Goal: Information Seeking & Learning: Check status

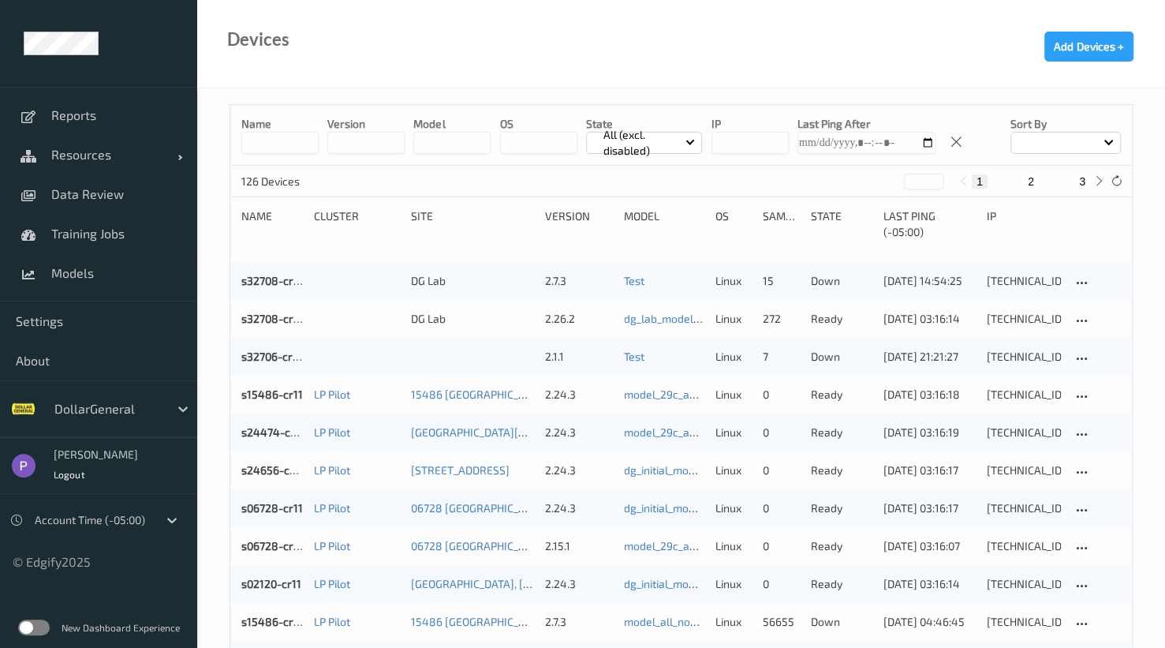
click at [32, 631] on label at bounding box center [34, 627] width 32 height 16
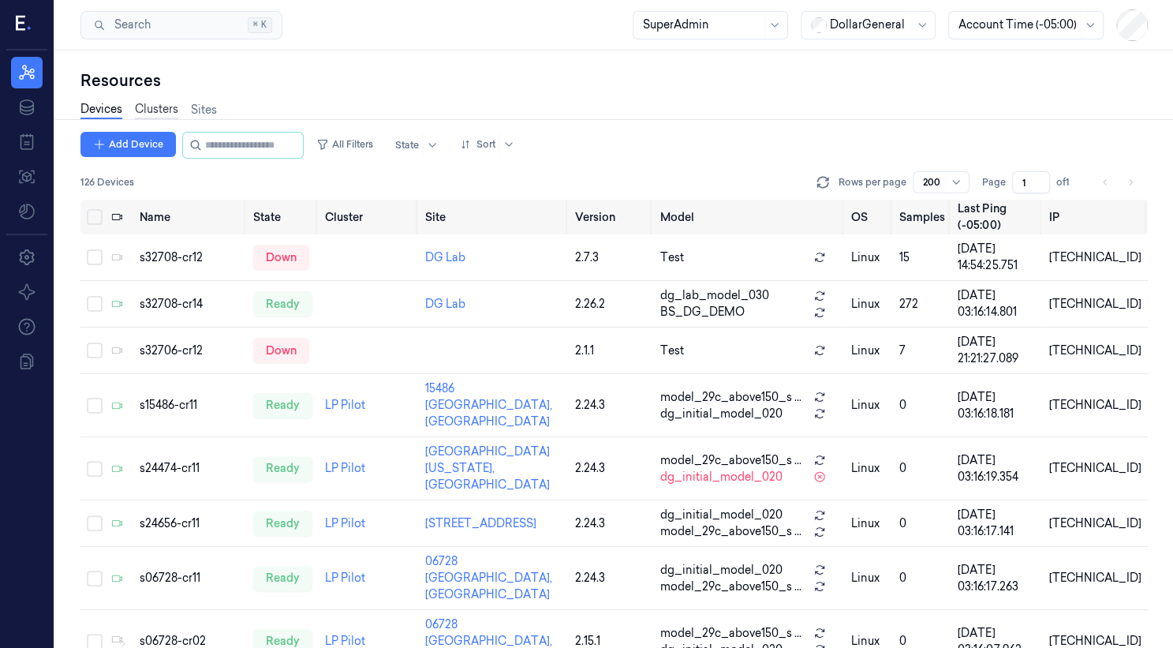
click at [161, 111] on link "Clusters" at bounding box center [156, 110] width 43 height 18
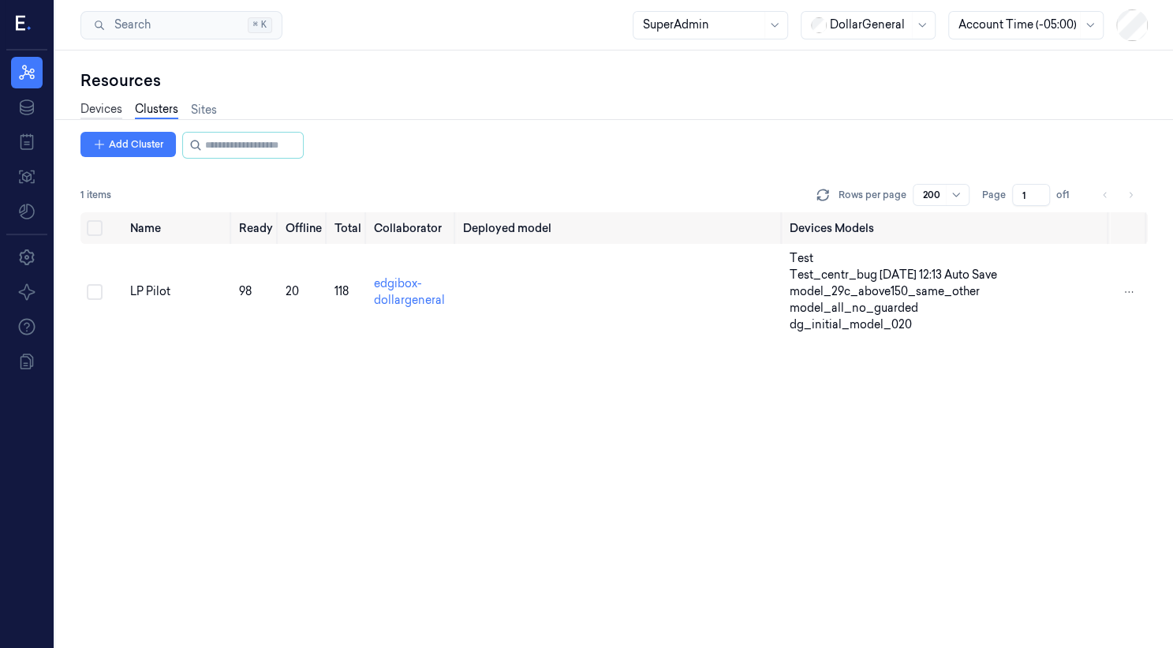
click at [120, 112] on link "Devices" at bounding box center [101, 110] width 42 height 18
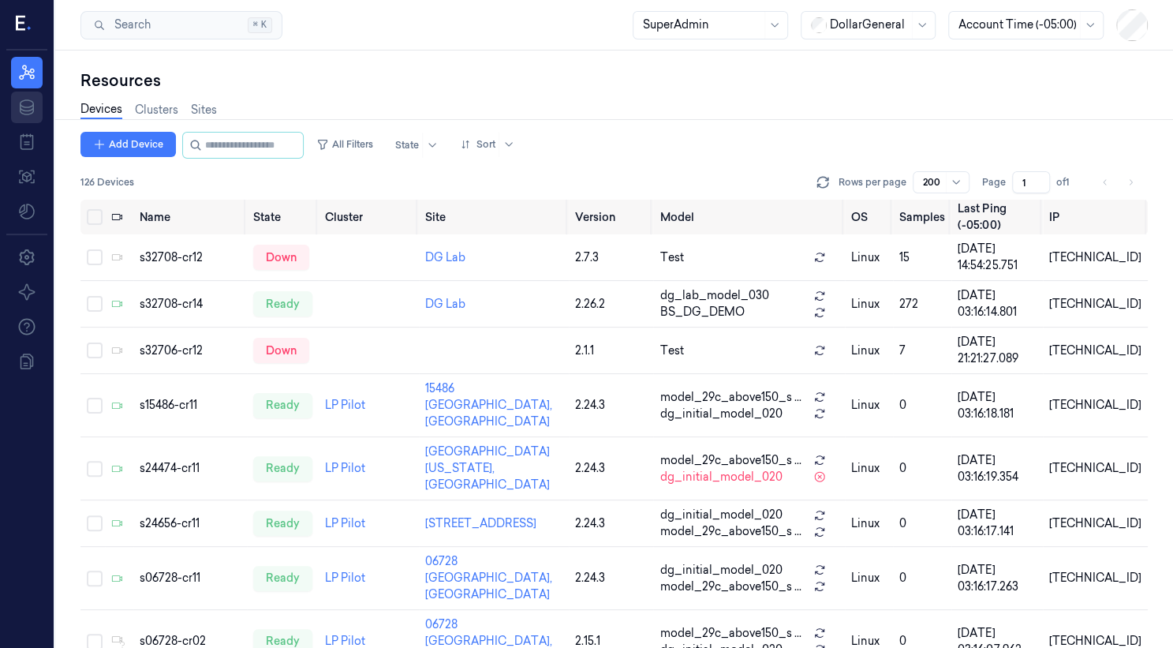
click at [21, 110] on icon at bounding box center [26, 107] width 19 height 19
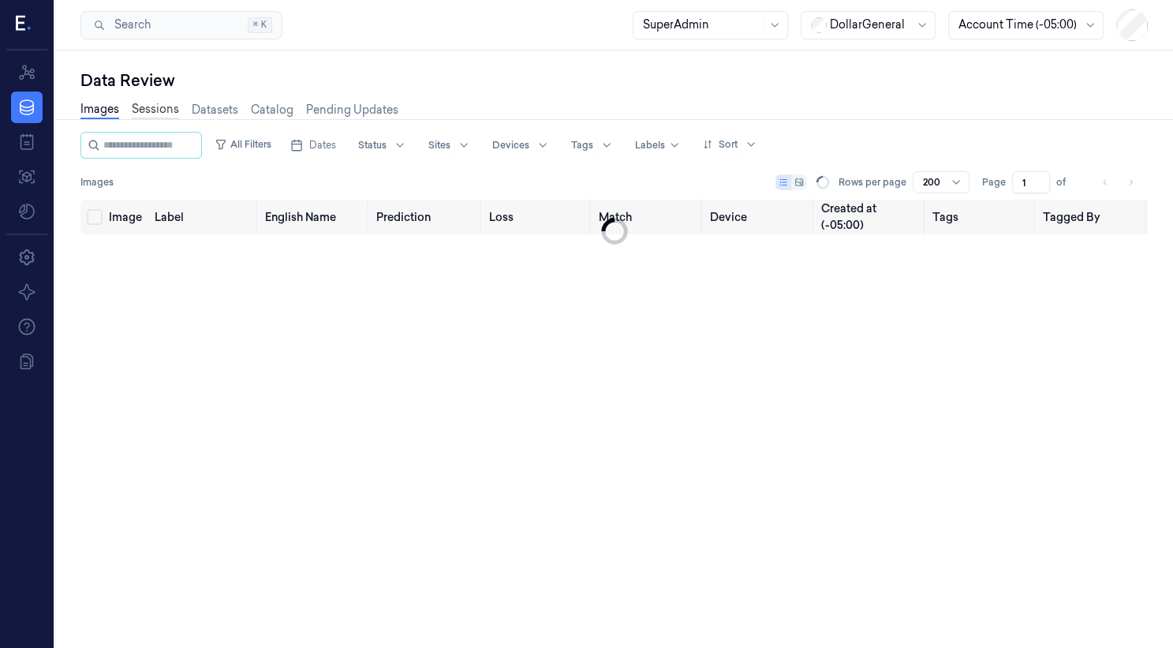
click at [151, 110] on link "Sessions" at bounding box center [155, 110] width 47 height 18
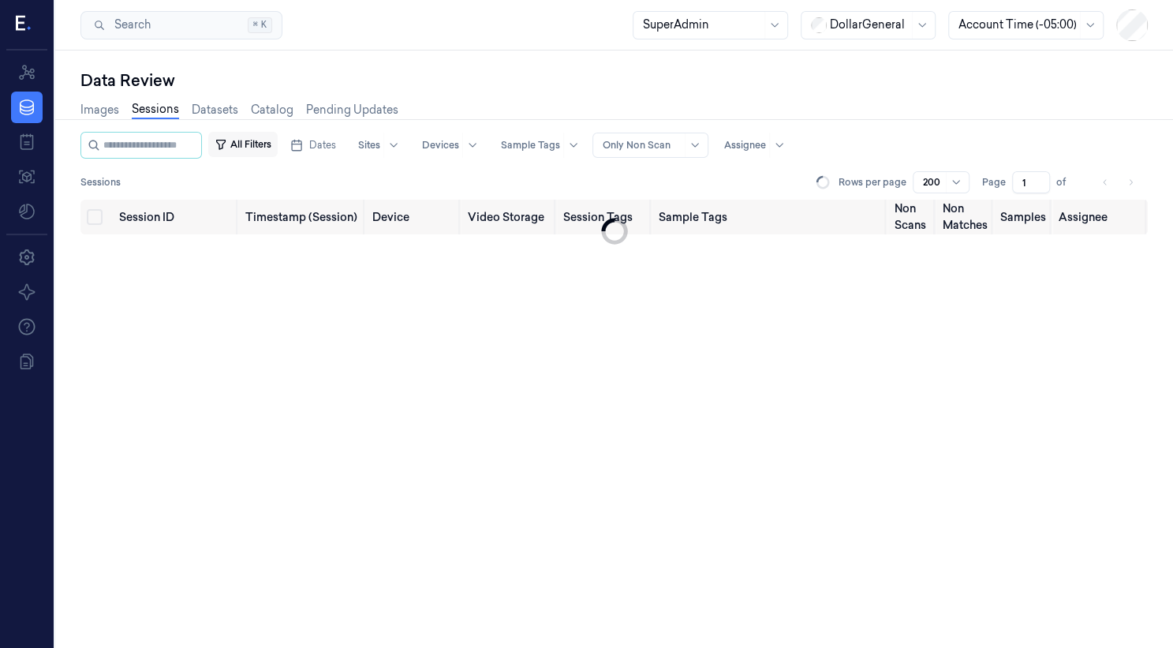
click at [278, 148] on button "All Filters" at bounding box center [242, 144] width 69 height 25
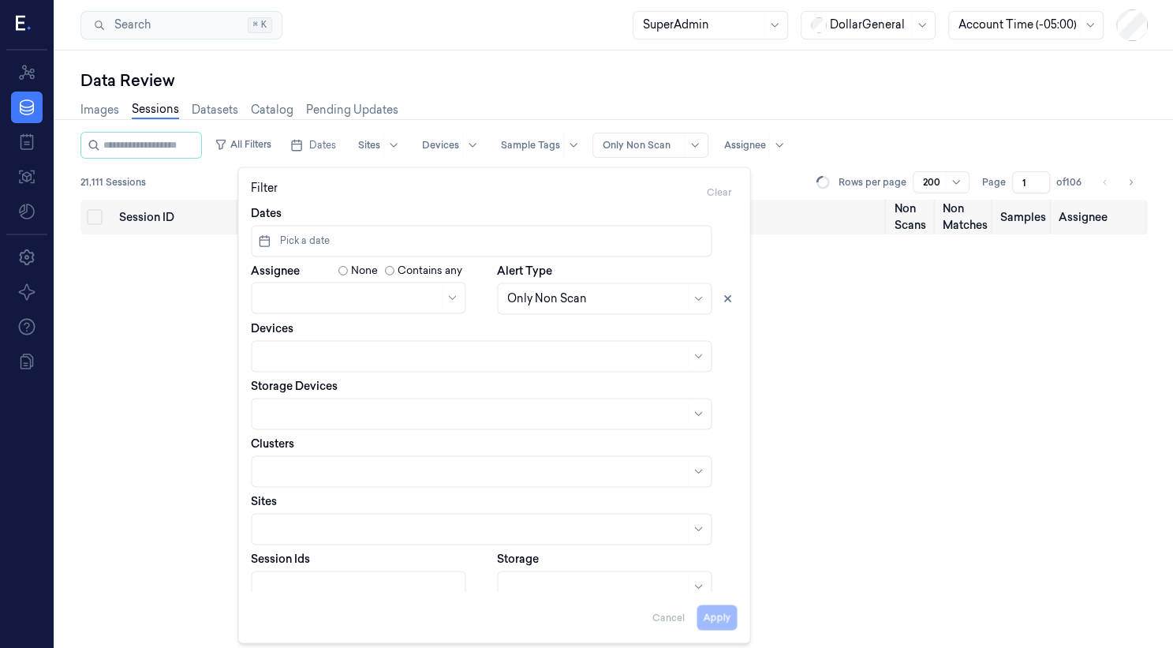
click at [178, 276] on div "Session ID Timestamp (Session) Device Video Storage Session Tags Sample Tags No…" at bounding box center [613, 424] width 1067 height 449
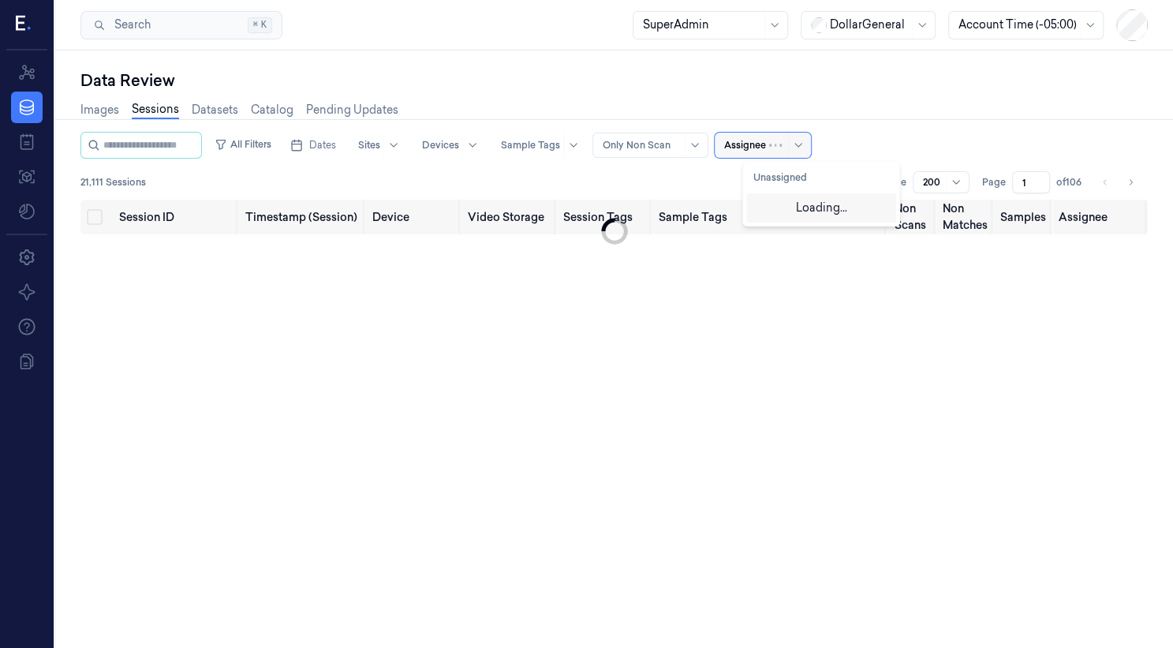
click at [763, 153] on div "Assignee" at bounding box center [745, 145] width 42 height 25
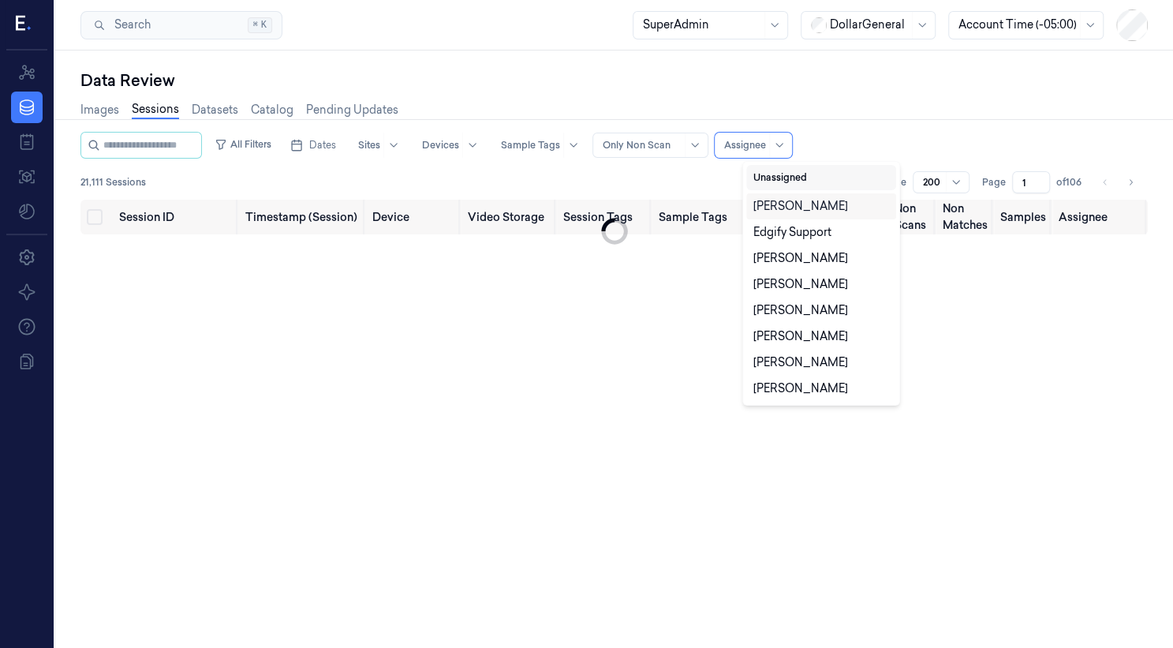
click at [766, 175] on button "Unassigned" at bounding box center [821, 177] width 150 height 25
click at [672, 173] on div "Sessions Rows per page 200 Page 1 of" at bounding box center [613, 182] width 1067 height 22
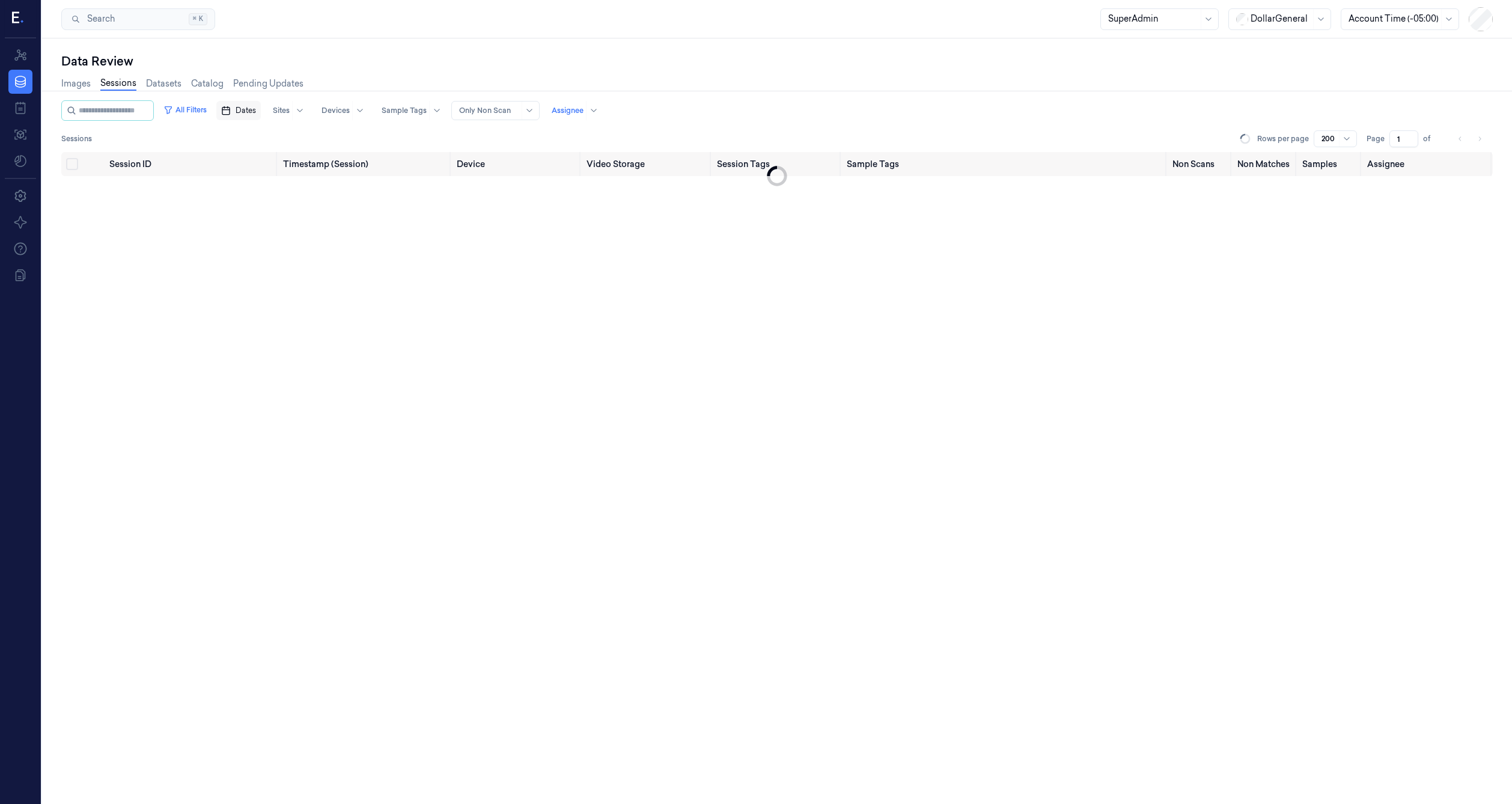
click at [256, 115] on span "Dates" at bounding box center [245, 110] width 21 height 11
click at [280, 225] on button "15" at bounding box center [276, 231] width 19 height 19
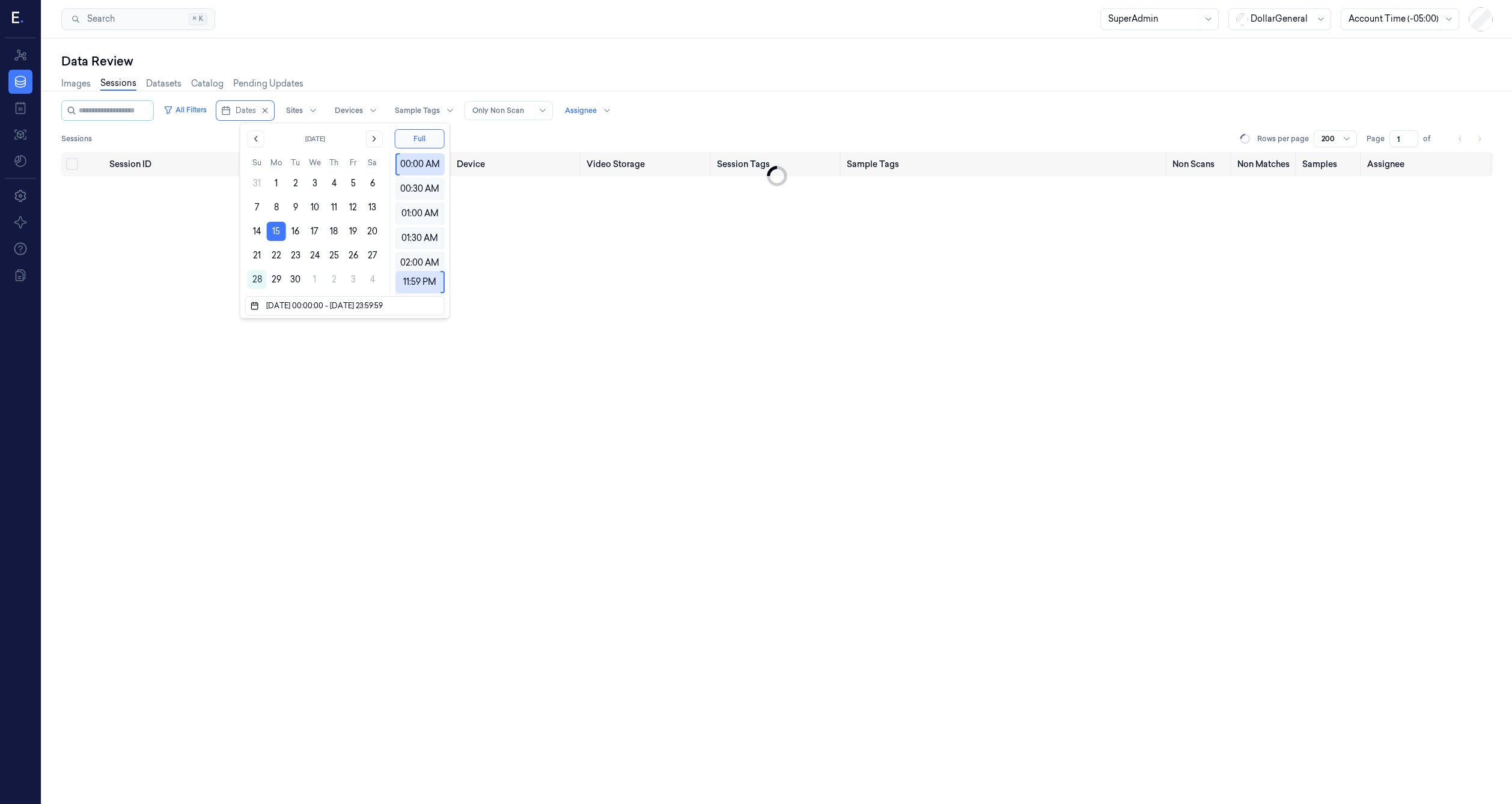
click at [280, 225] on button "15" at bounding box center [276, 231] width 19 height 19
click at [270, 225] on button "15" at bounding box center [276, 231] width 19 height 19
click at [184, 225] on div "Session ID Timestamp (Session) Device Video Storage Session Tags Sample Tags No…" at bounding box center [776, 478] width 1431 height 652
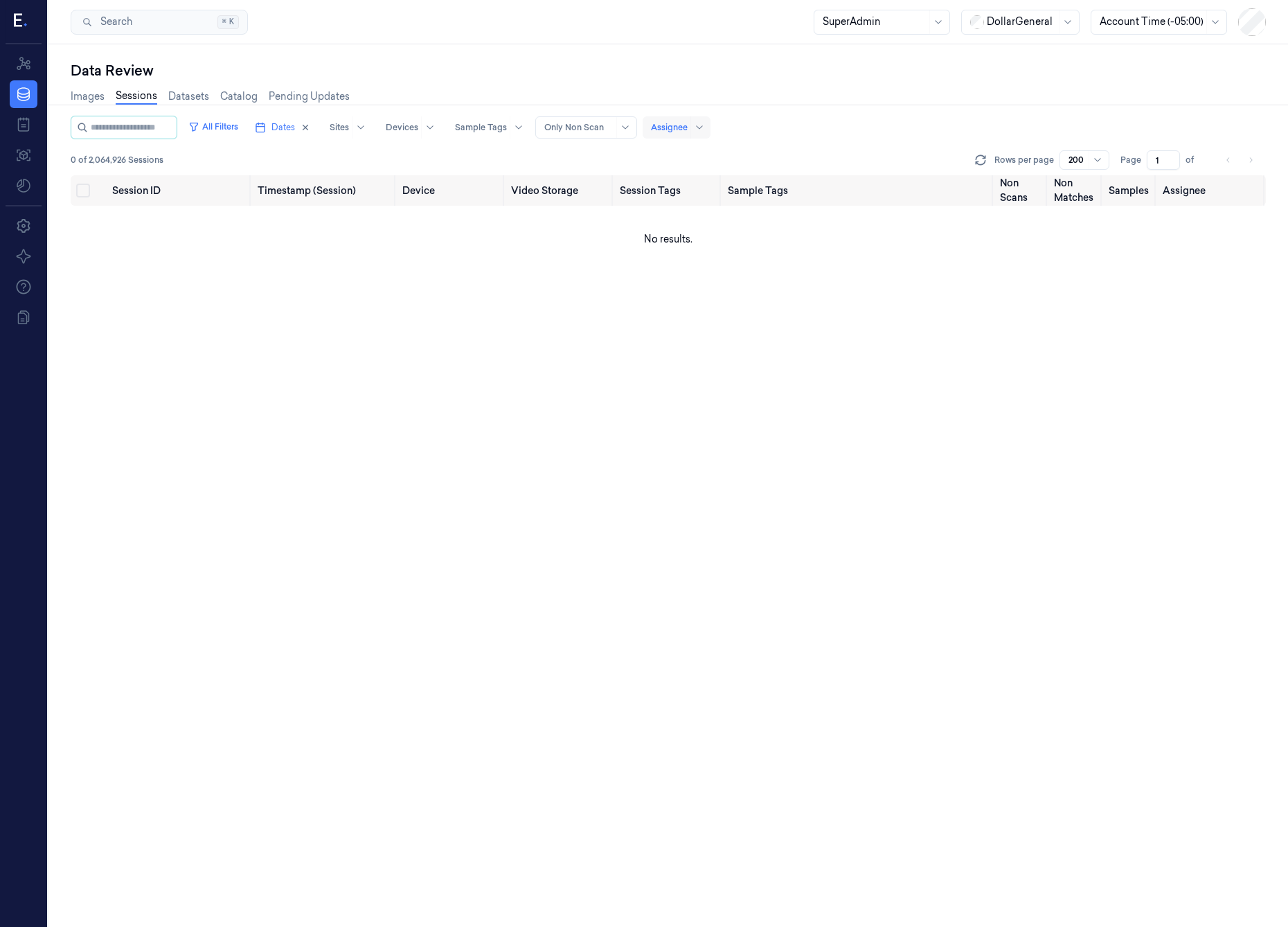
click at [687, 132] on div at bounding box center [670, 127] width 37 height 12
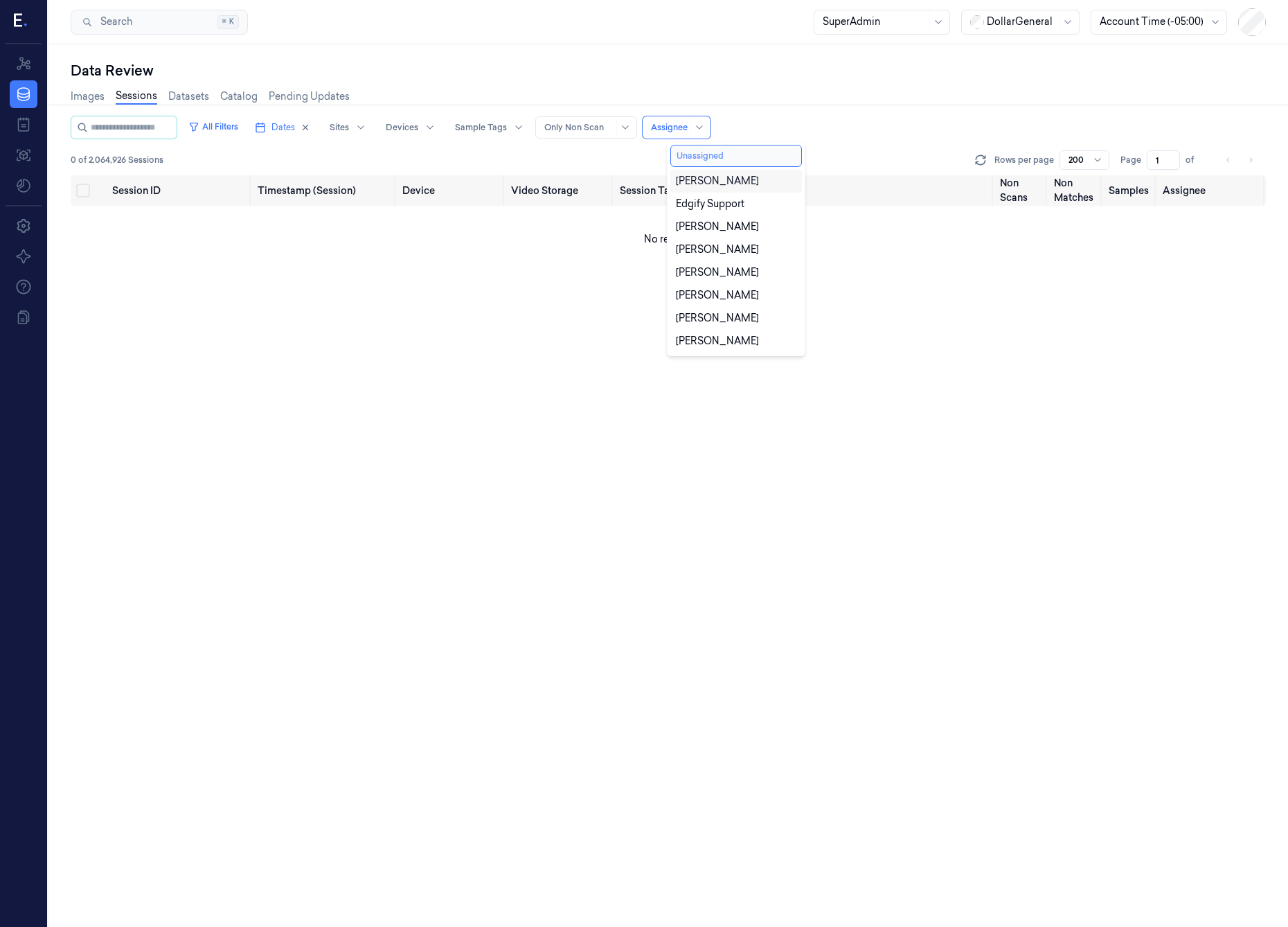
click at [708, 150] on button "Unassigned" at bounding box center [737, 155] width 132 height 22
click at [594, 151] on div "~177 of 2,064,926 Sessions Rows per page 200 Page 1" at bounding box center [668, 160] width 1196 height 19
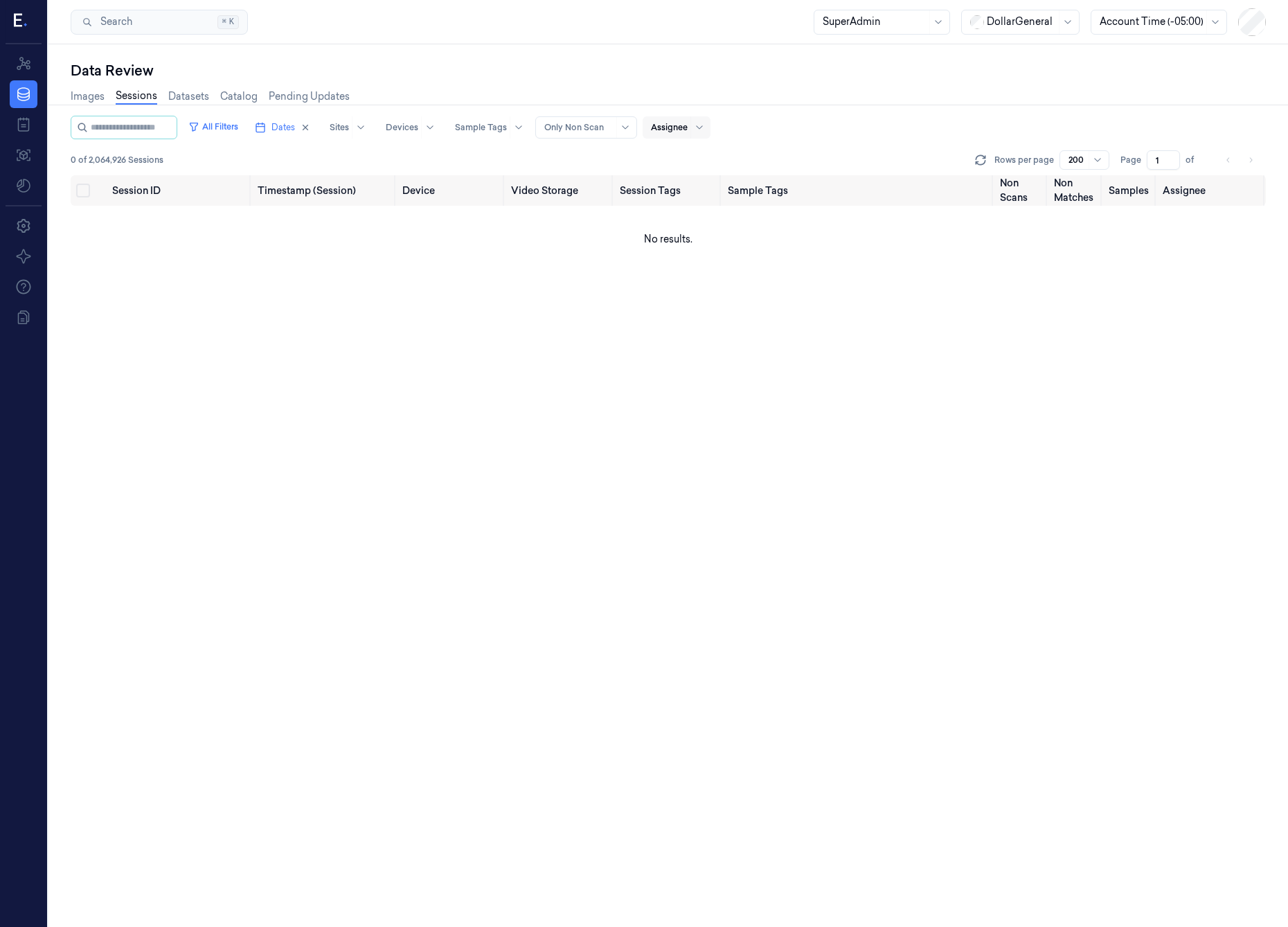
click at [687, 134] on div "Assignee" at bounding box center [670, 127] width 37 height 22
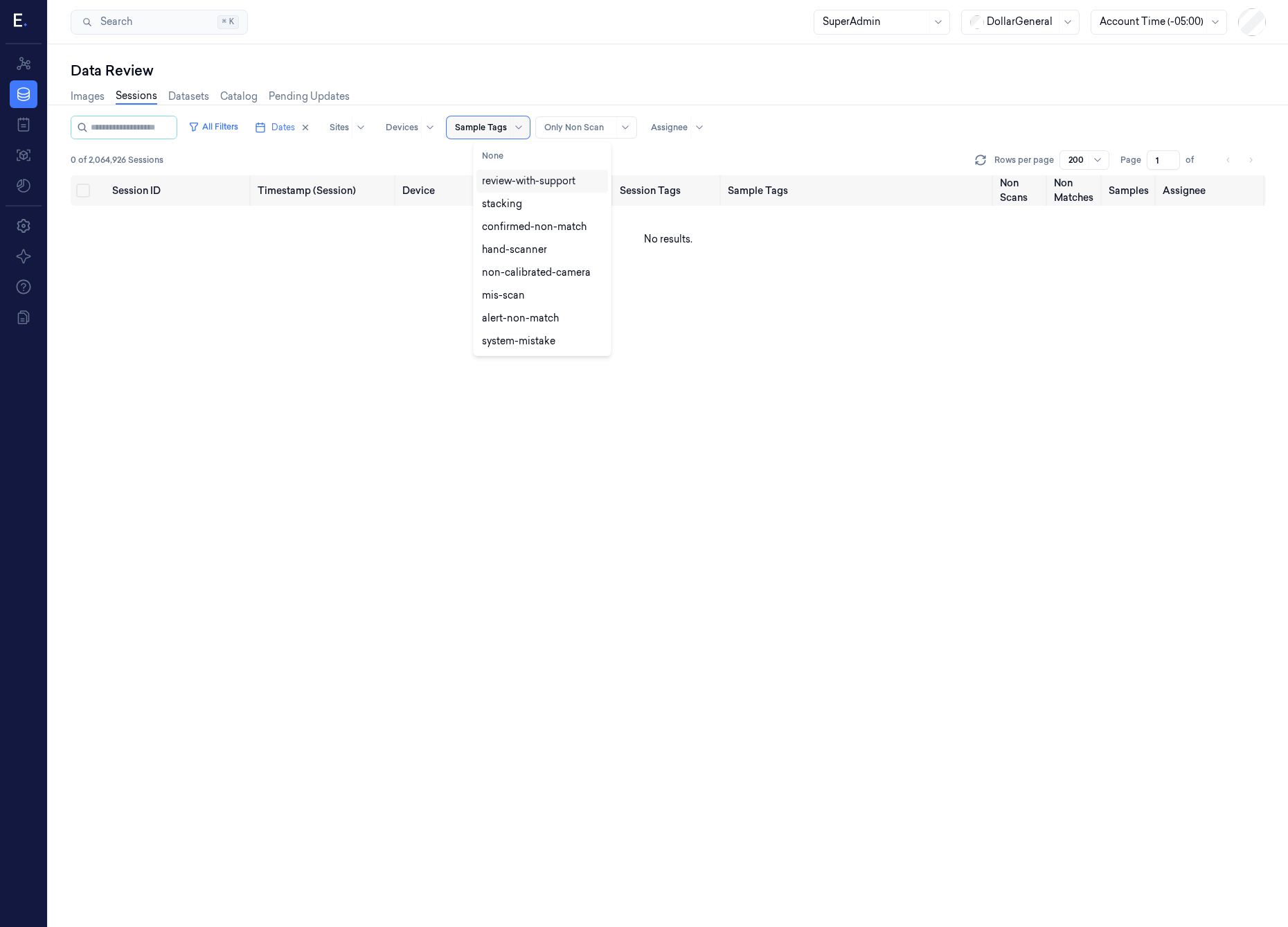
click at [507, 130] on div at bounding box center [480, 127] width 52 height 12
click at [136, 100] on link "Sessions" at bounding box center [136, 97] width 41 height 16
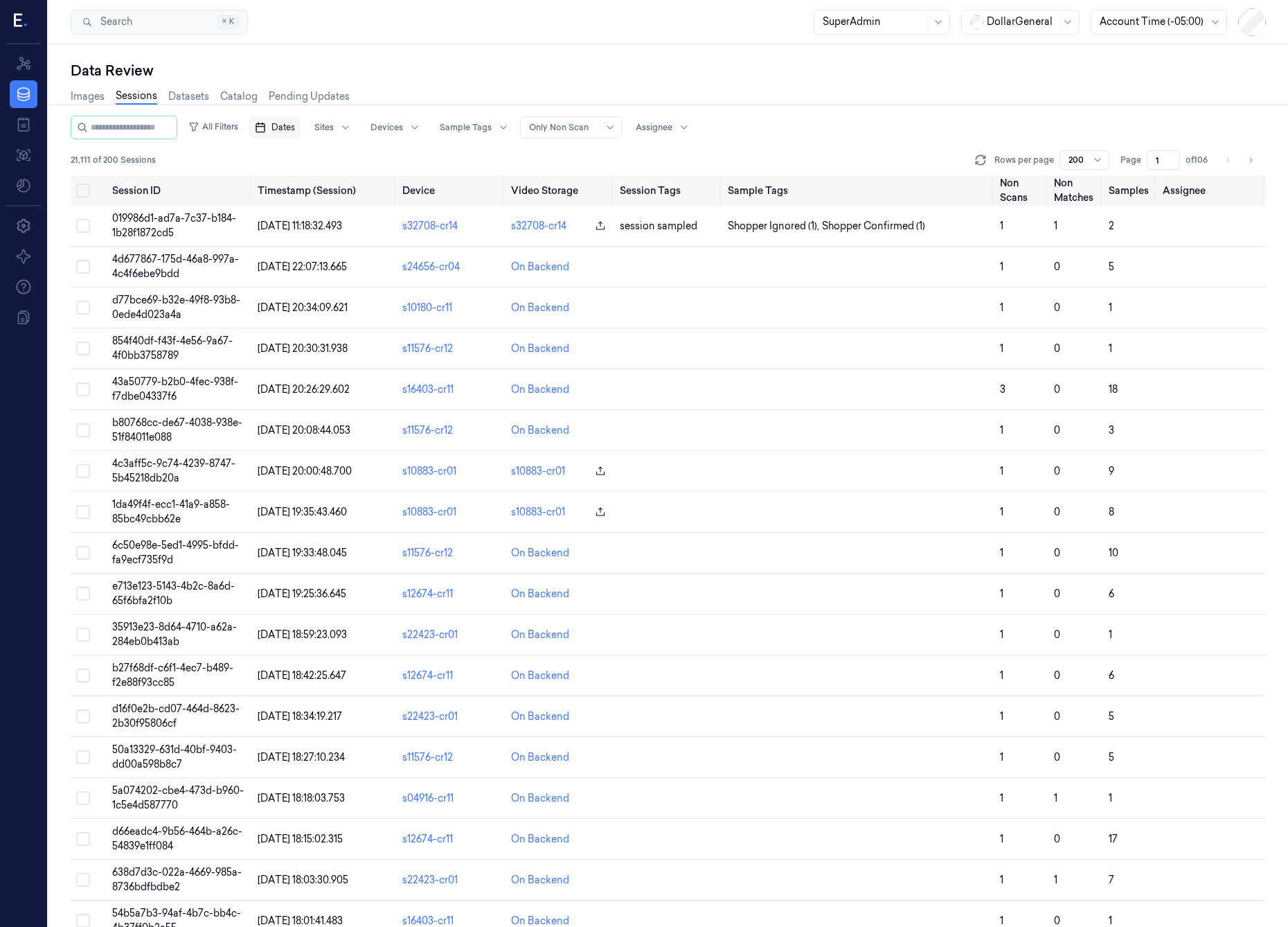
click at [295, 129] on span "Dates" at bounding box center [283, 127] width 24 height 12
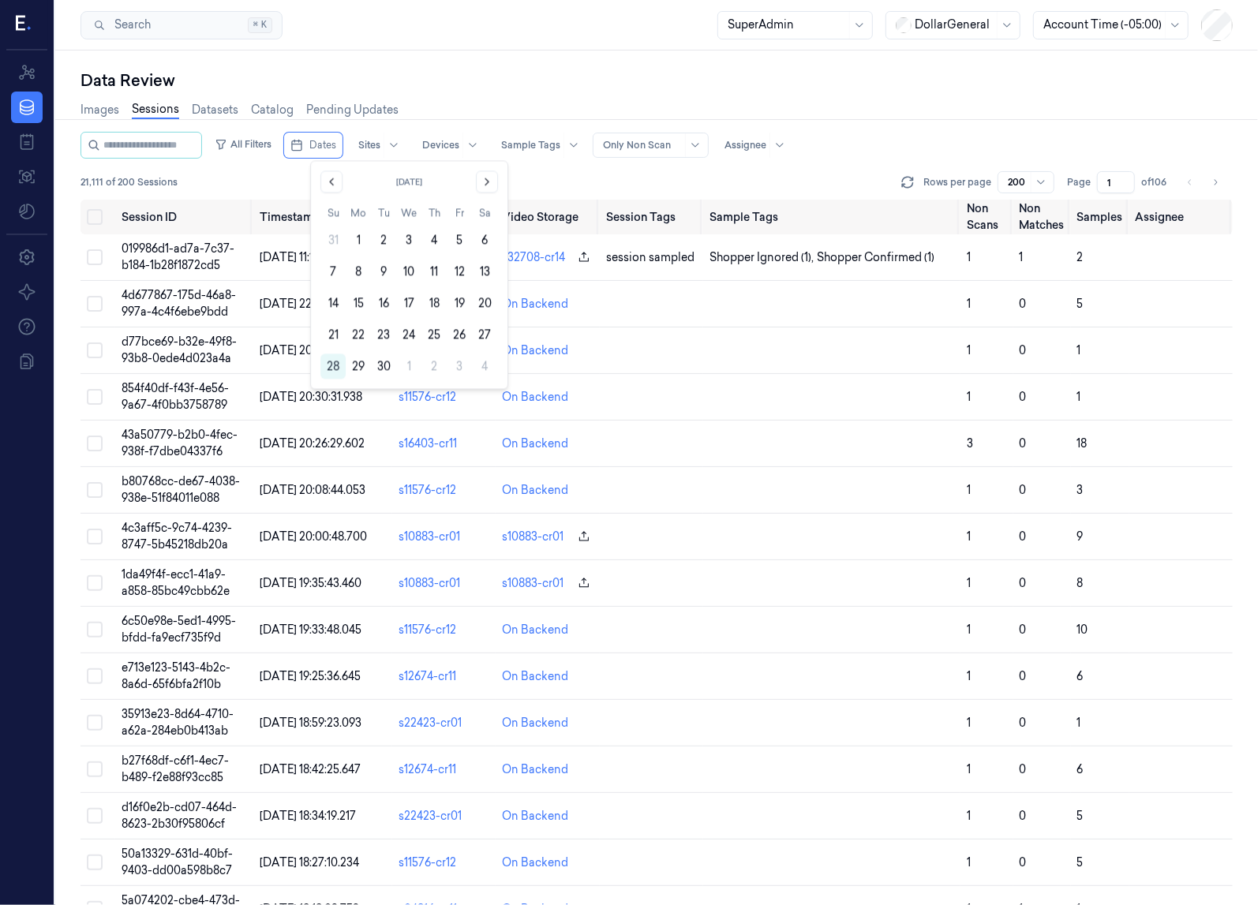
click at [538, 168] on div "All Filters Dates Sites Devices Sample Tags Alert Type Only Non Scan Assignee 2…" at bounding box center [656, 166] width 1152 height 68
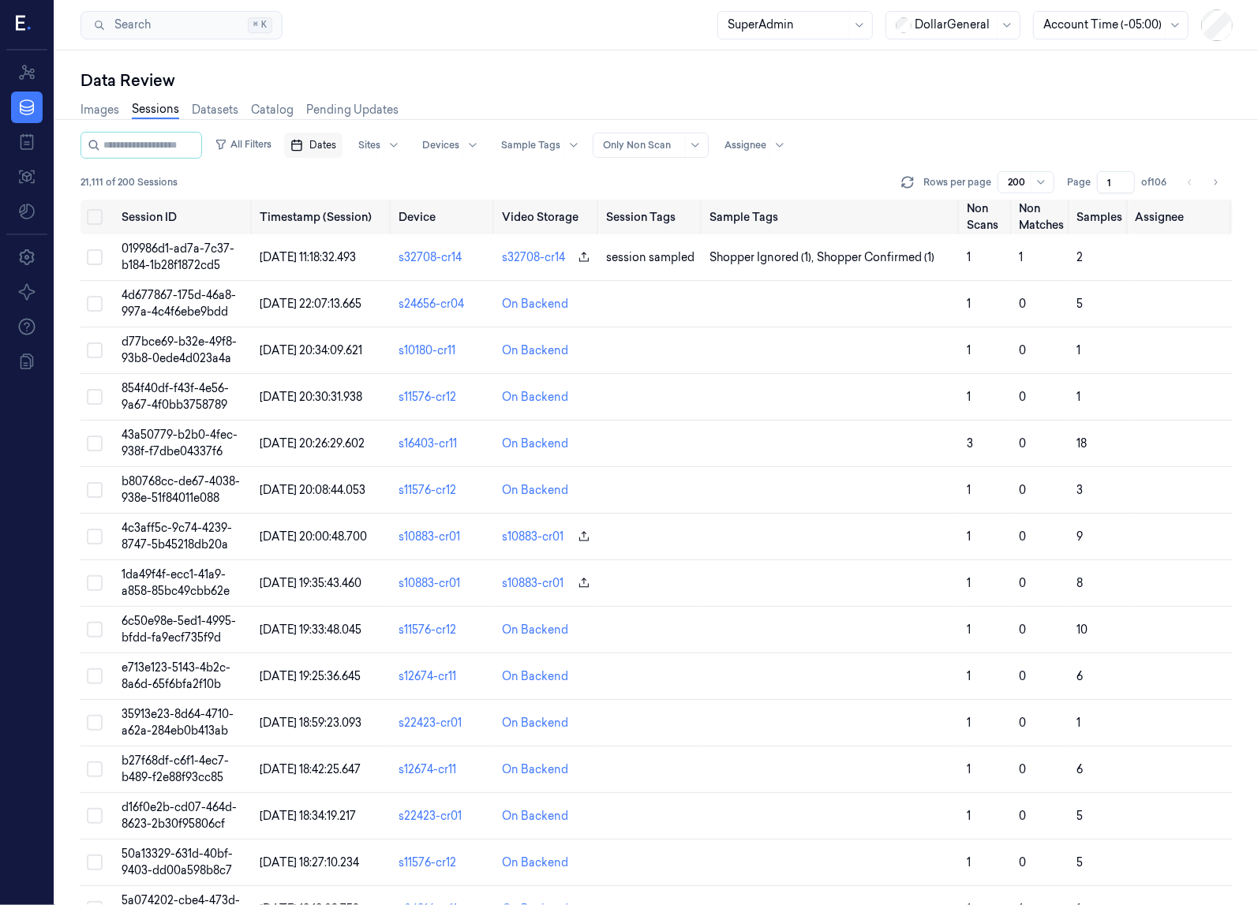
click at [329, 145] on button "Dates" at bounding box center [313, 145] width 58 height 25
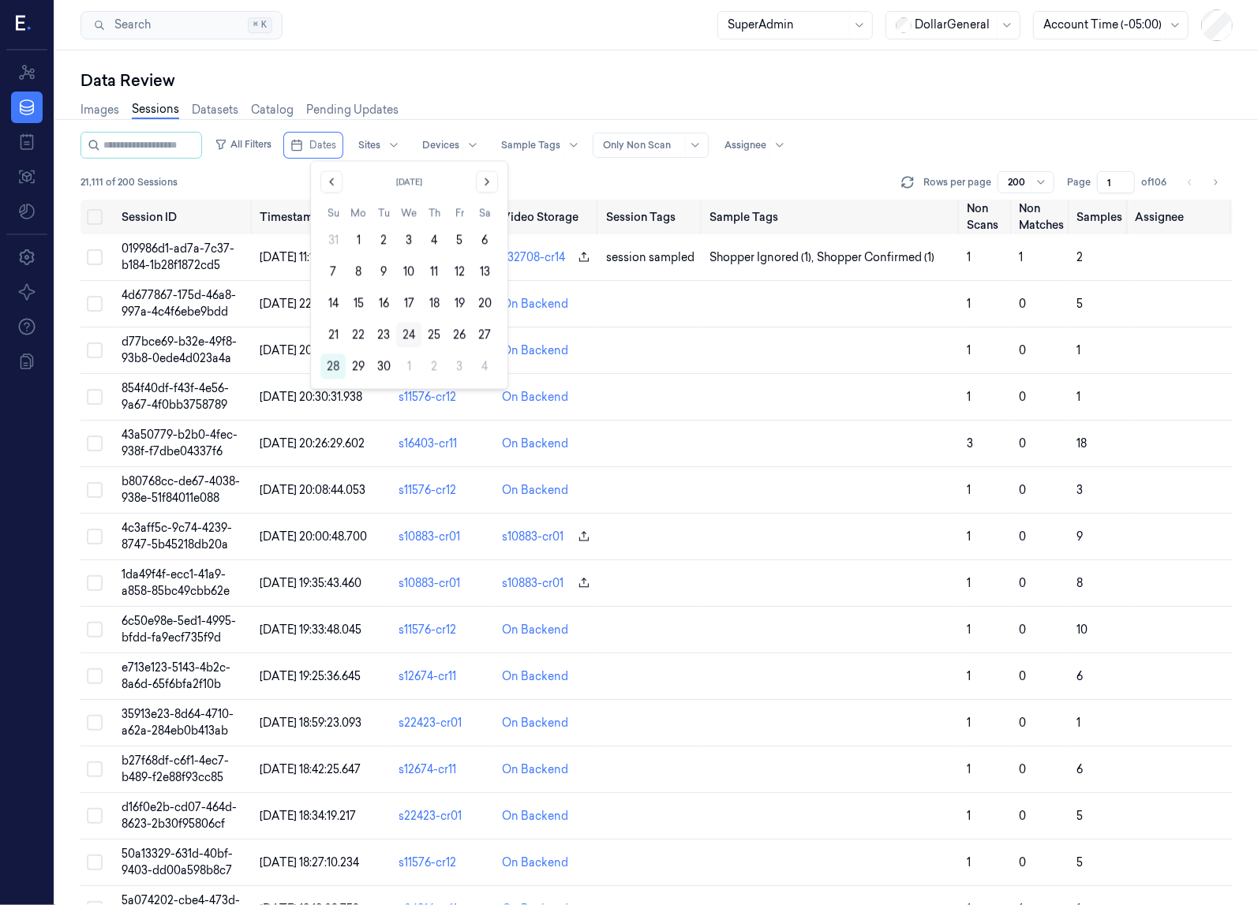
click at [399, 335] on button "24" at bounding box center [408, 334] width 25 height 25
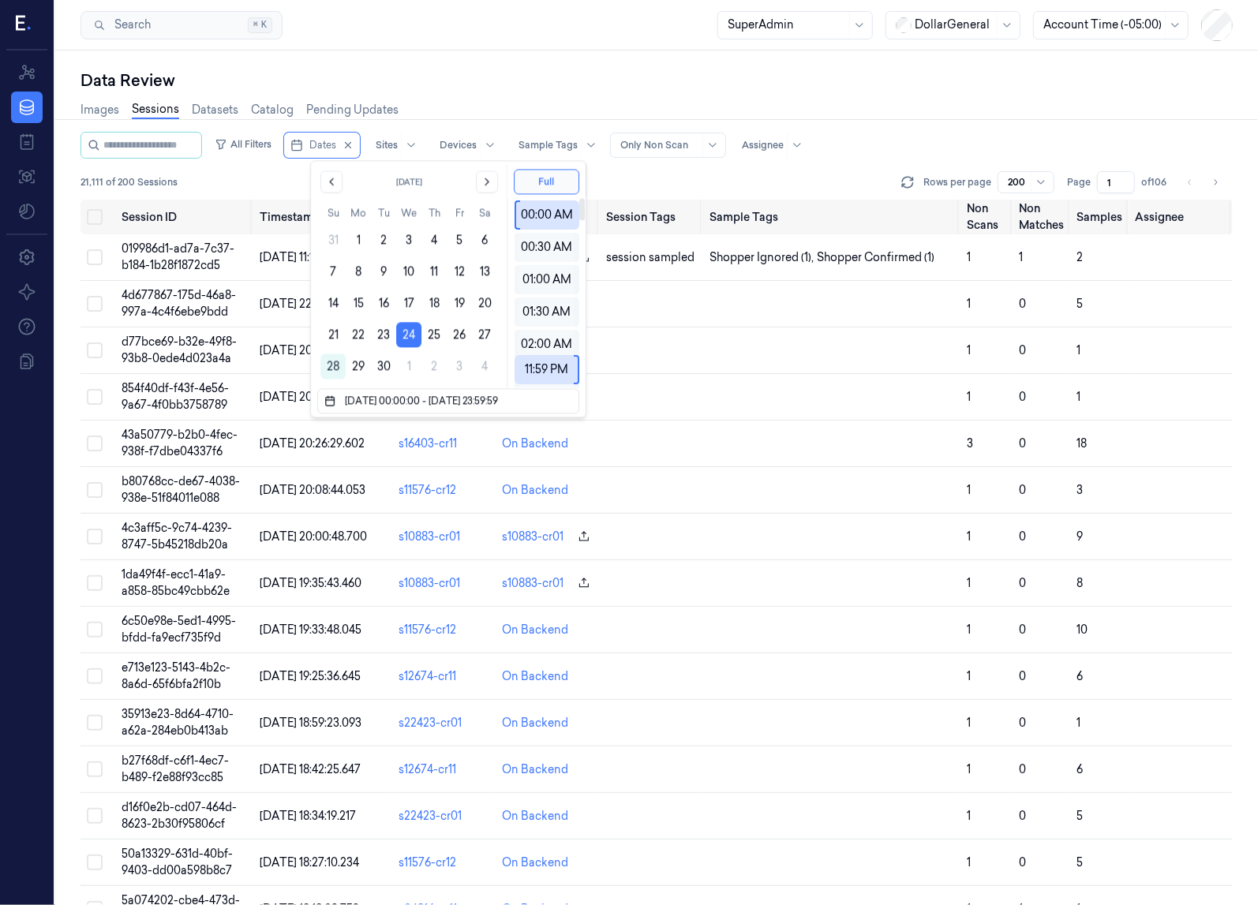
click at [566, 102] on div "Images Sessions Datasets Catalog Pending Updates" at bounding box center [656, 112] width 1152 height 40
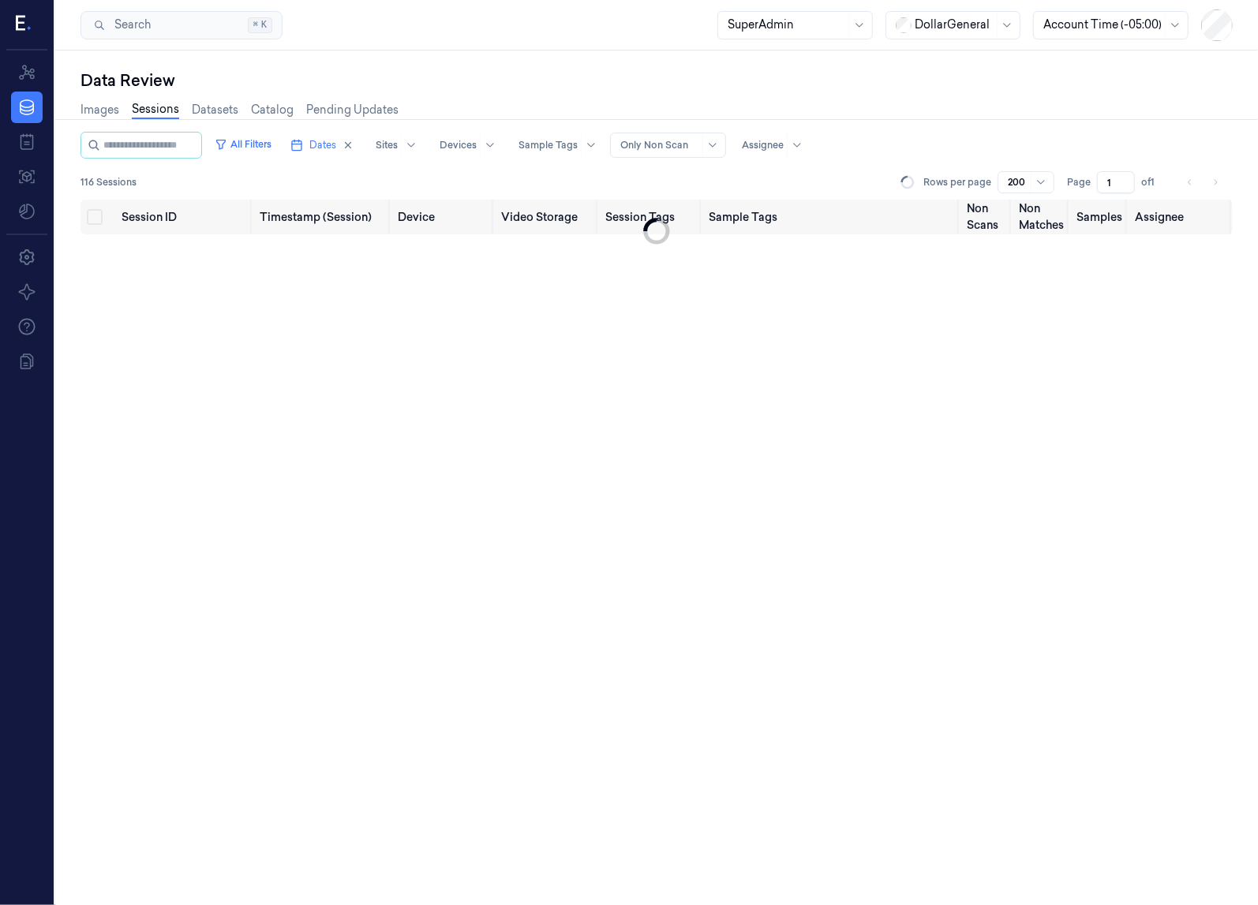
click at [661, 136] on div "Only Non Scan" at bounding box center [659, 145] width 79 height 24
click at [692, 181] on div "All Sessions" at bounding box center [677, 177] width 64 height 17
click at [573, 172] on div "Sessions Rows per page 200 Page 1 of" at bounding box center [656, 182] width 1152 height 22
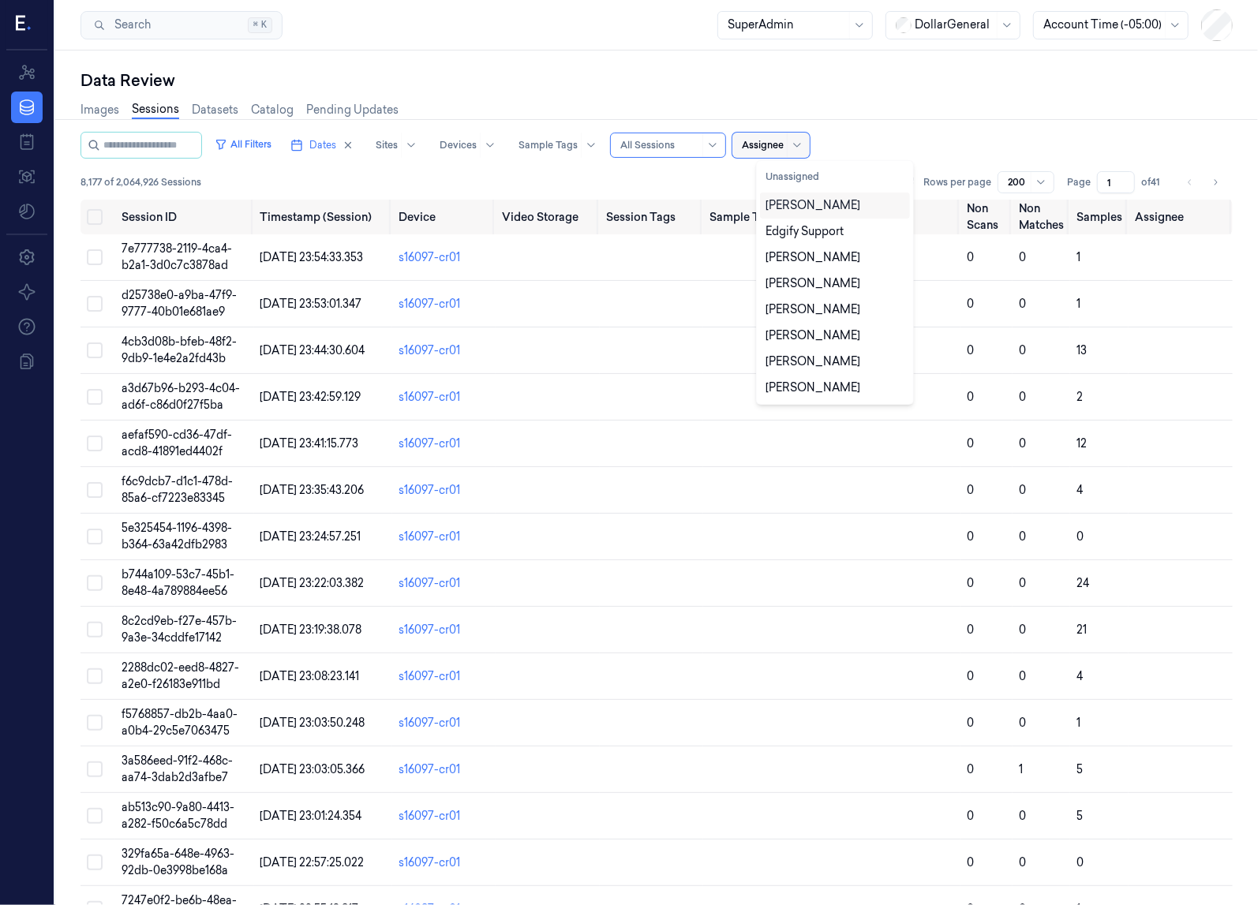
click at [783, 148] on div at bounding box center [763, 145] width 42 height 14
click at [792, 184] on button "Unassigned" at bounding box center [835, 176] width 150 height 25
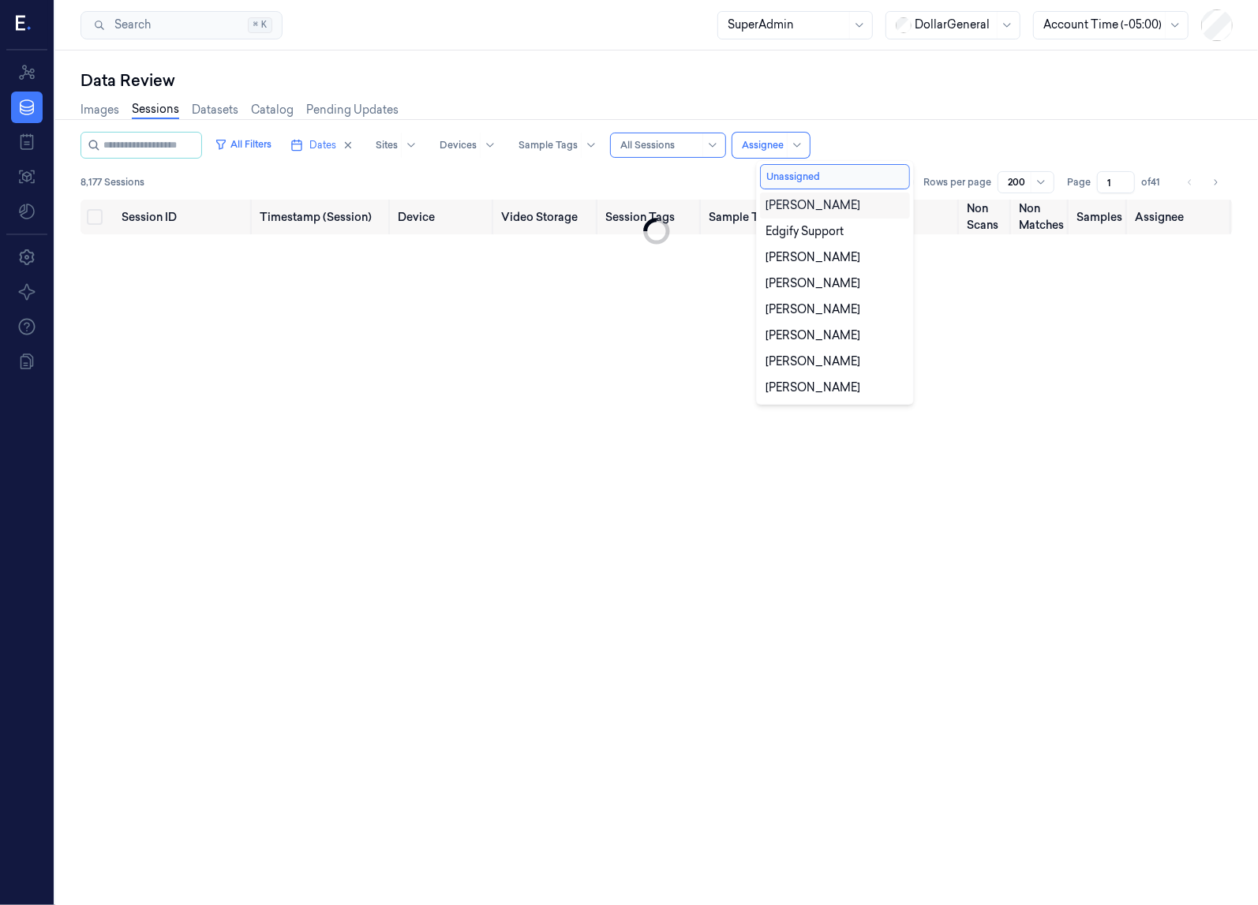
click at [641, 181] on div "8,177 Sessions Rows per page 200 Page 1 of 41" at bounding box center [656, 182] width 1152 height 22
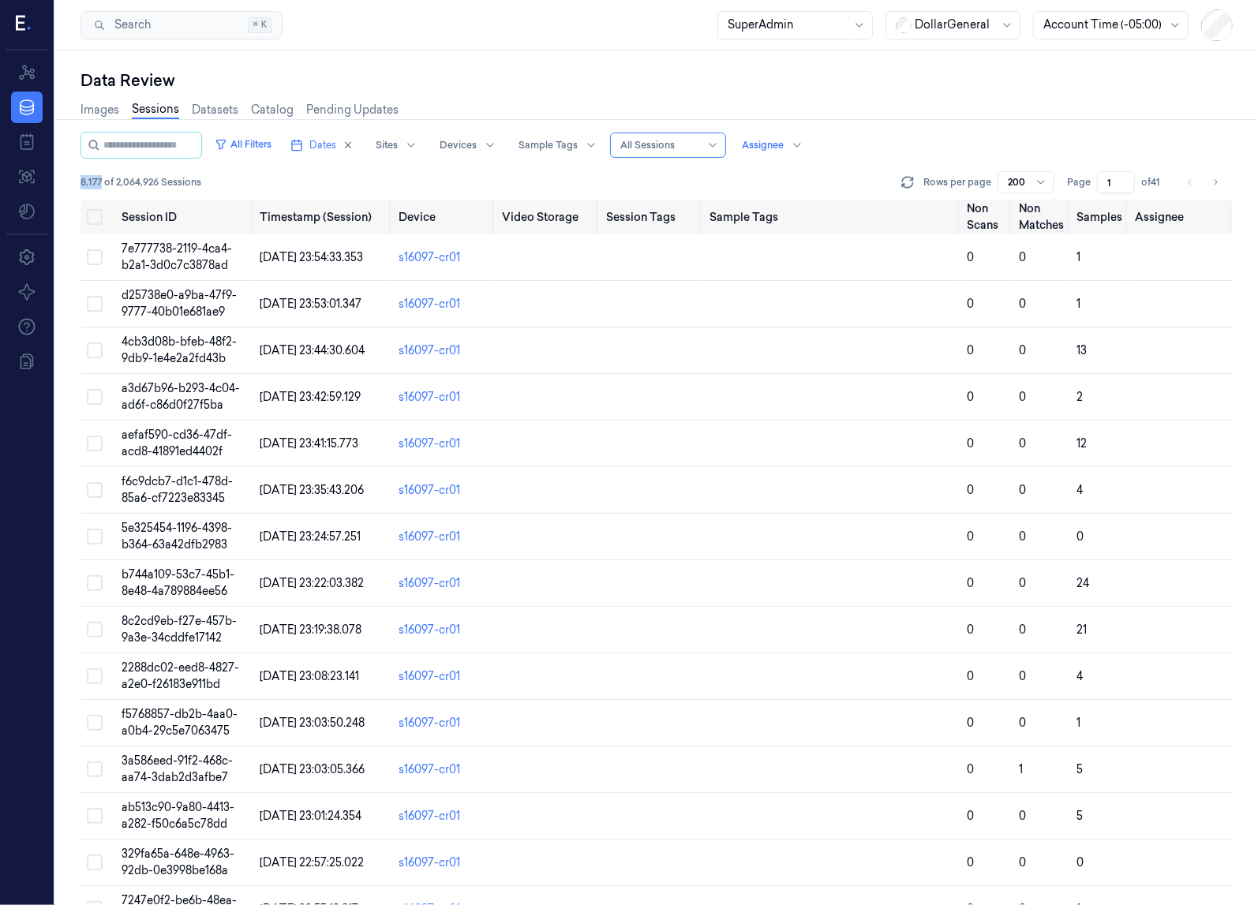
drag, startPoint x: 80, startPoint y: 180, endPoint x: 102, endPoint y: 180, distance: 21.3
click at [102, 180] on span "8,177 of 2,064,926 Sessions" at bounding box center [140, 182] width 121 height 14
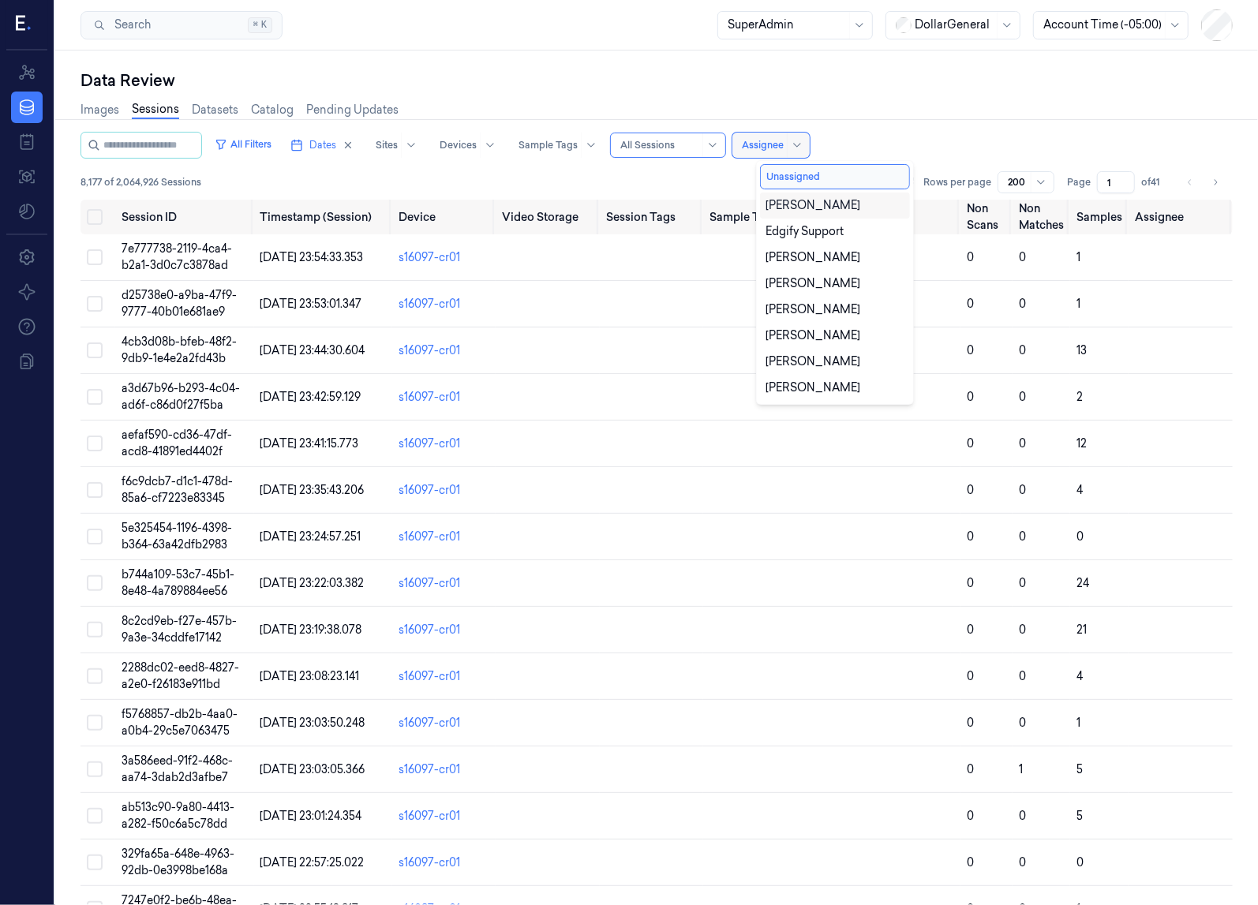
click at [806, 139] on div "Assignee" at bounding box center [770, 145] width 77 height 25
click at [790, 175] on button "Unassigned" at bounding box center [835, 176] width 150 height 25
click at [713, 177] on div "8,177 of 2,064,926 Sessions Rows per page 200 Page 1 of 41" at bounding box center [656, 182] width 1152 height 22
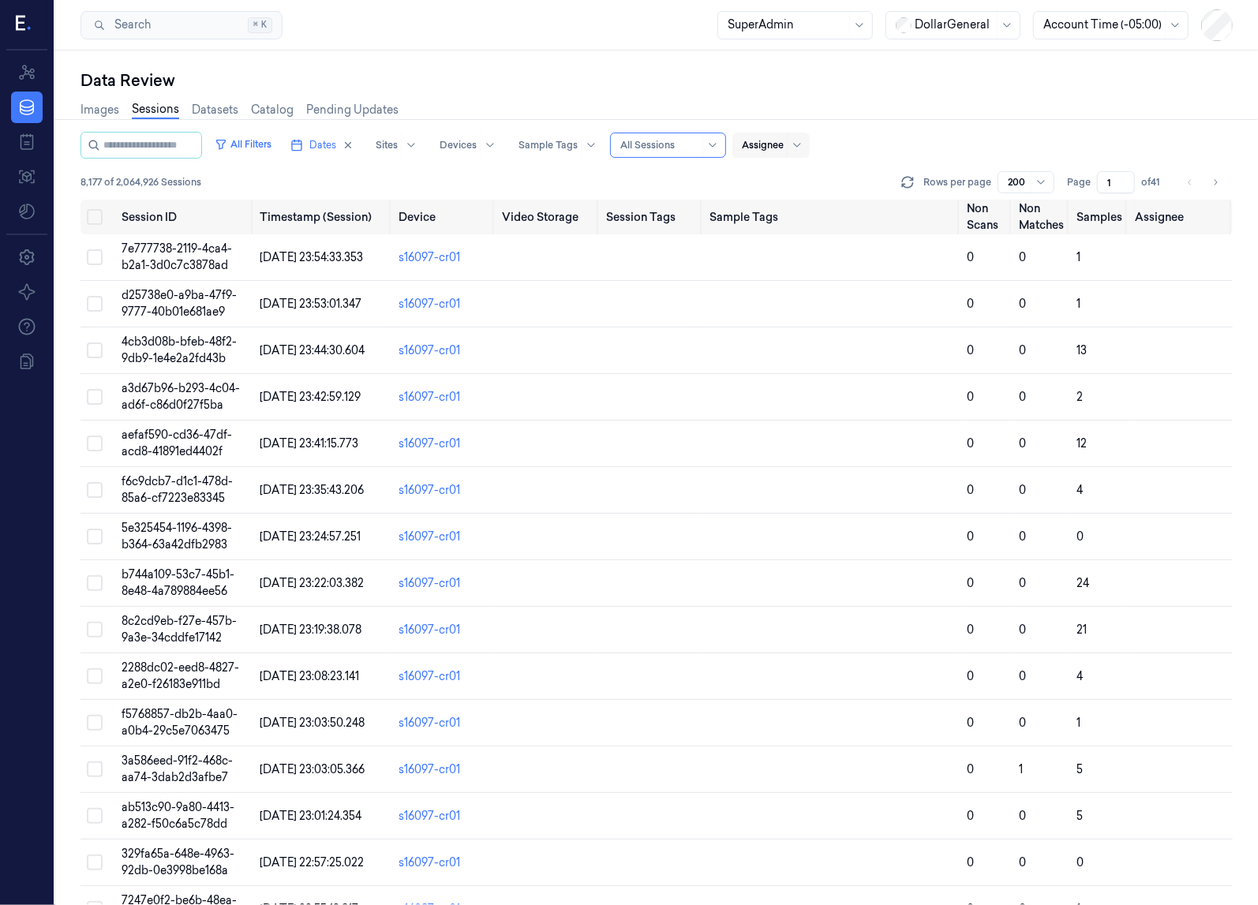
click at [783, 140] on div at bounding box center [763, 145] width 42 height 14
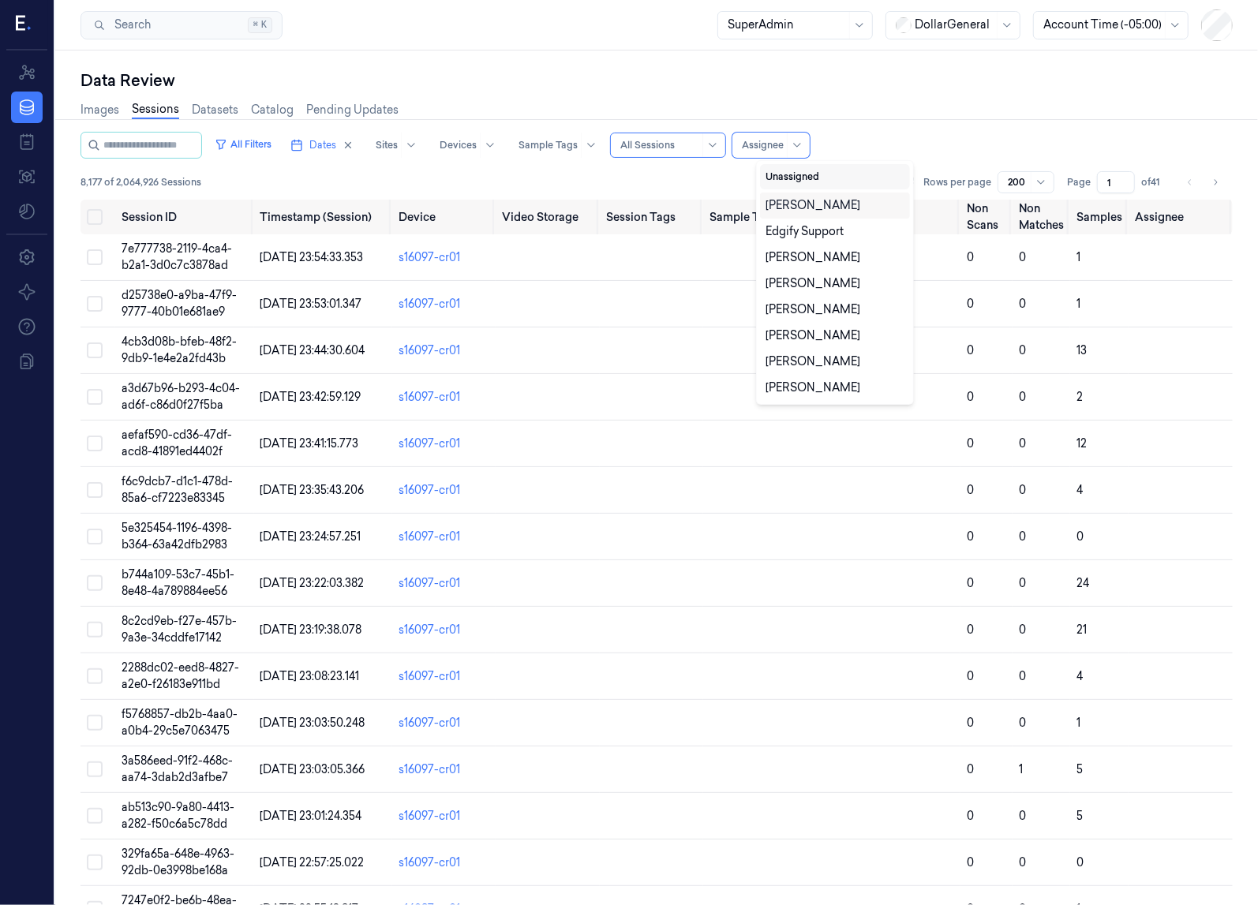
click at [806, 172] on button "Unassigned" at bounding box center [835, 176] width 150 height 25
click at [799, 171] on button "Unassigned" at bounding box center [835, 176] width 150 height 25
click at [932, 151] on div "All Filters Dates Sites Devices Sample Tags Alert Type All Sessions 11 results …" at bounding box center [656, 145] width 1152 height 27
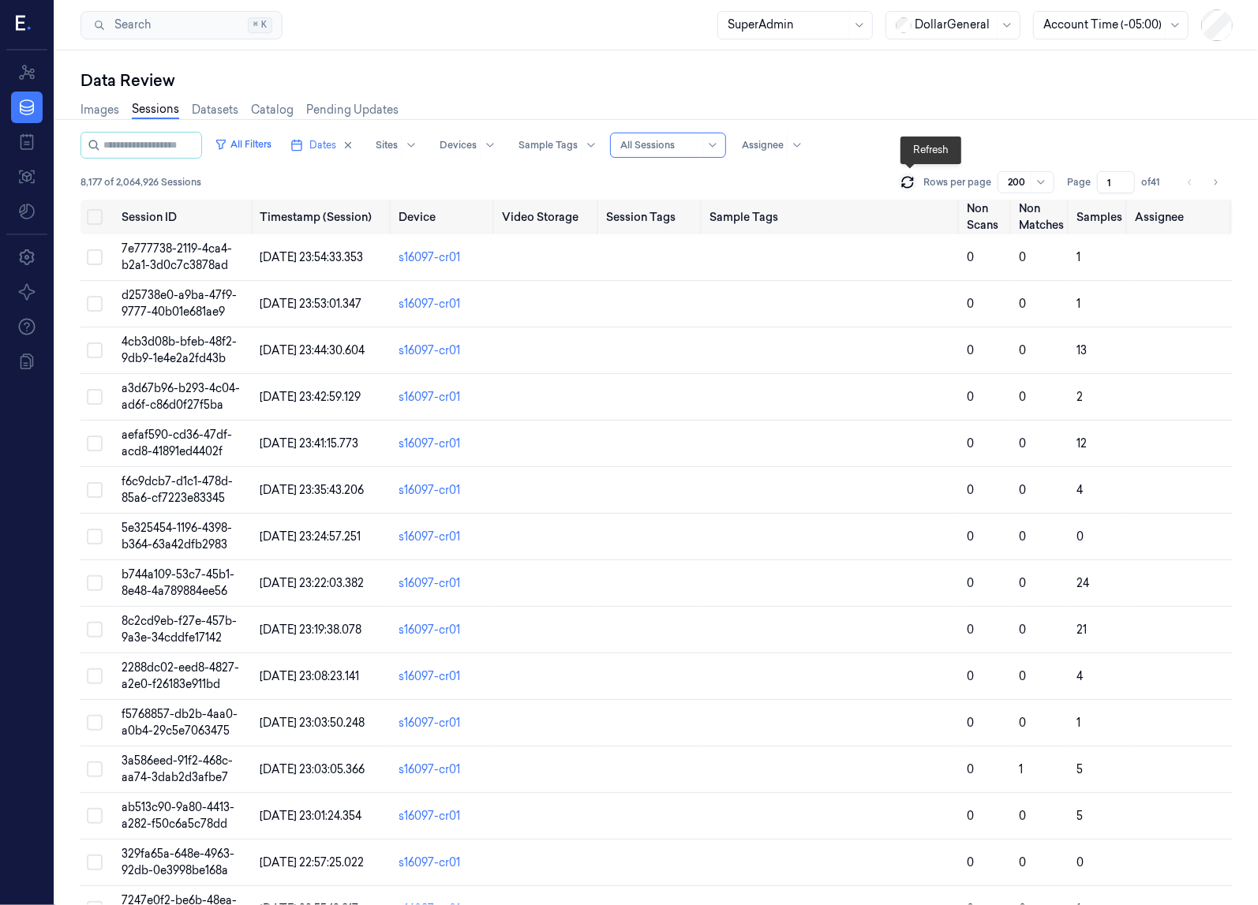
click at [907, 179] on icon at bounding box center [907, 182] width 16 height 16
click at [89, 183] on span "8,177 of 2,064,926 Sessions" at bounding box center [140, 182] width 121 height 14
drag, startPoint x: 80, startPoint y: 181, endPoint x: 101, endPoint y: 178, distance: 20.6
click at [101, 178] on span "8,177 of 2,064,926 Sessions" at bounding box center [140, 182] width 121 height 14
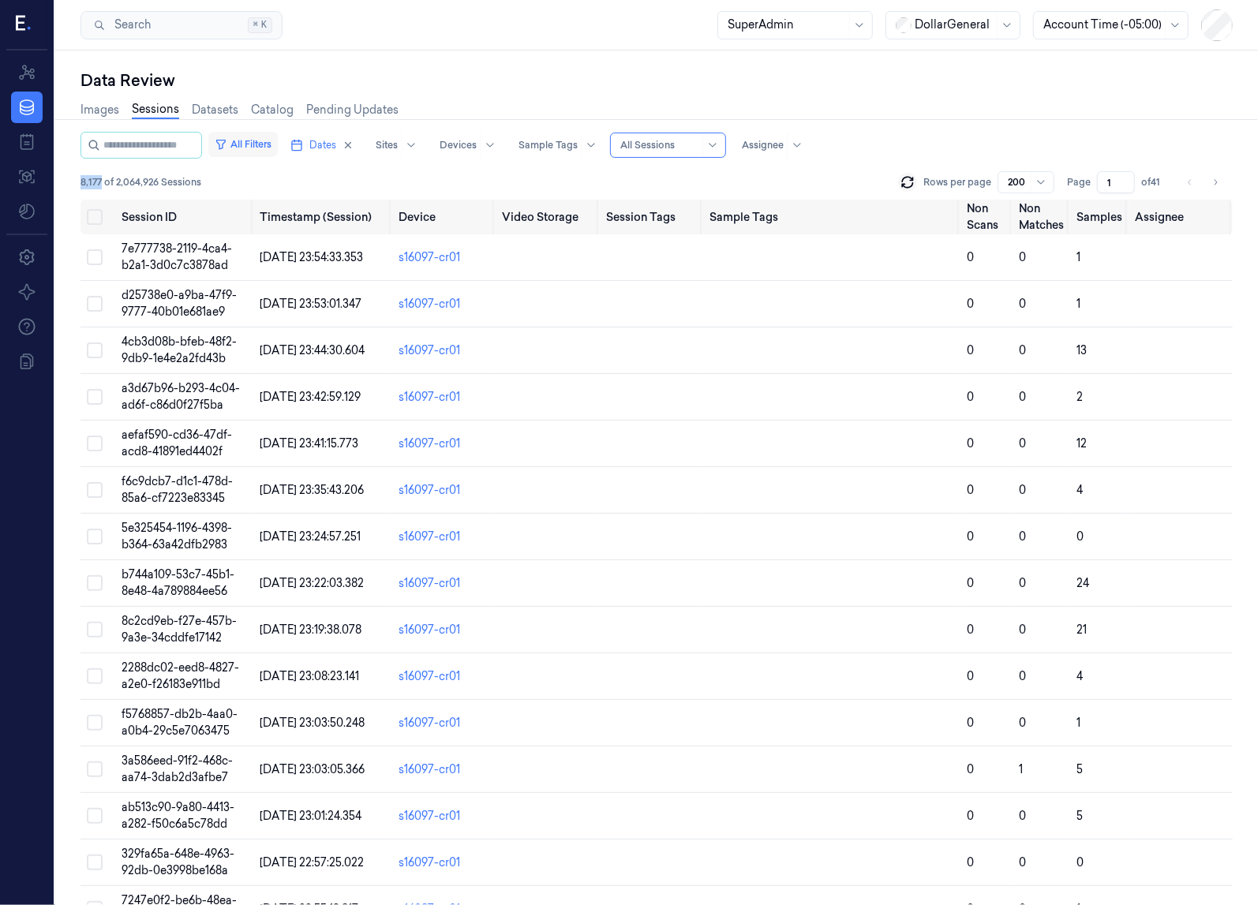
click at [227, 142] on icon "button" at bounding box center [221, 144] width 13 height 13
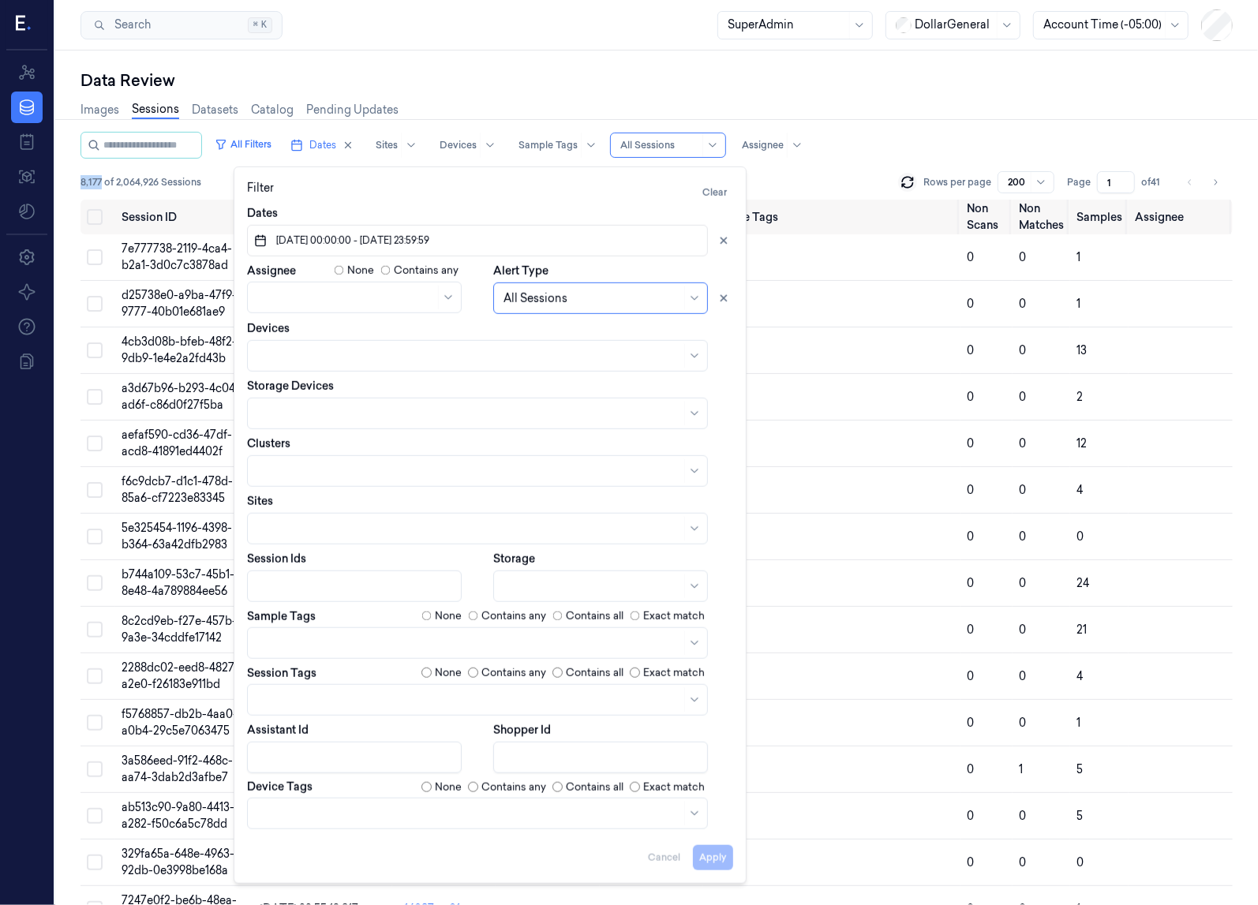
click at [400, 237] on span "24/09/2025 00:00:00 - 24/09/2025 23:59:59" at bounding box center [351, 241] width 156 height 14
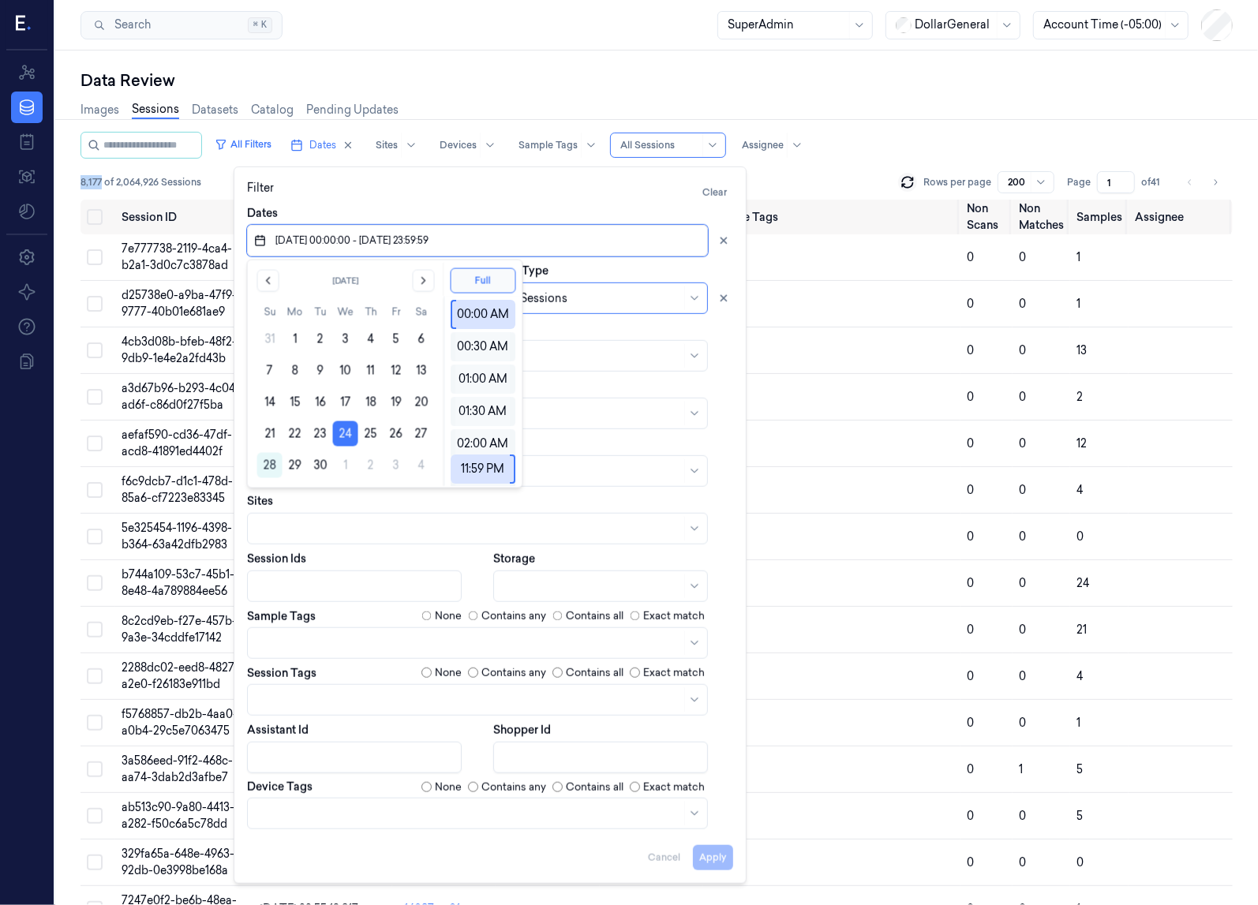
click at [821, 188] on div "8,177 of 2,064,926 Sessions Rows per page 200 Page 1 of 41" at bounding box center [656, 182] width 1152 height 22
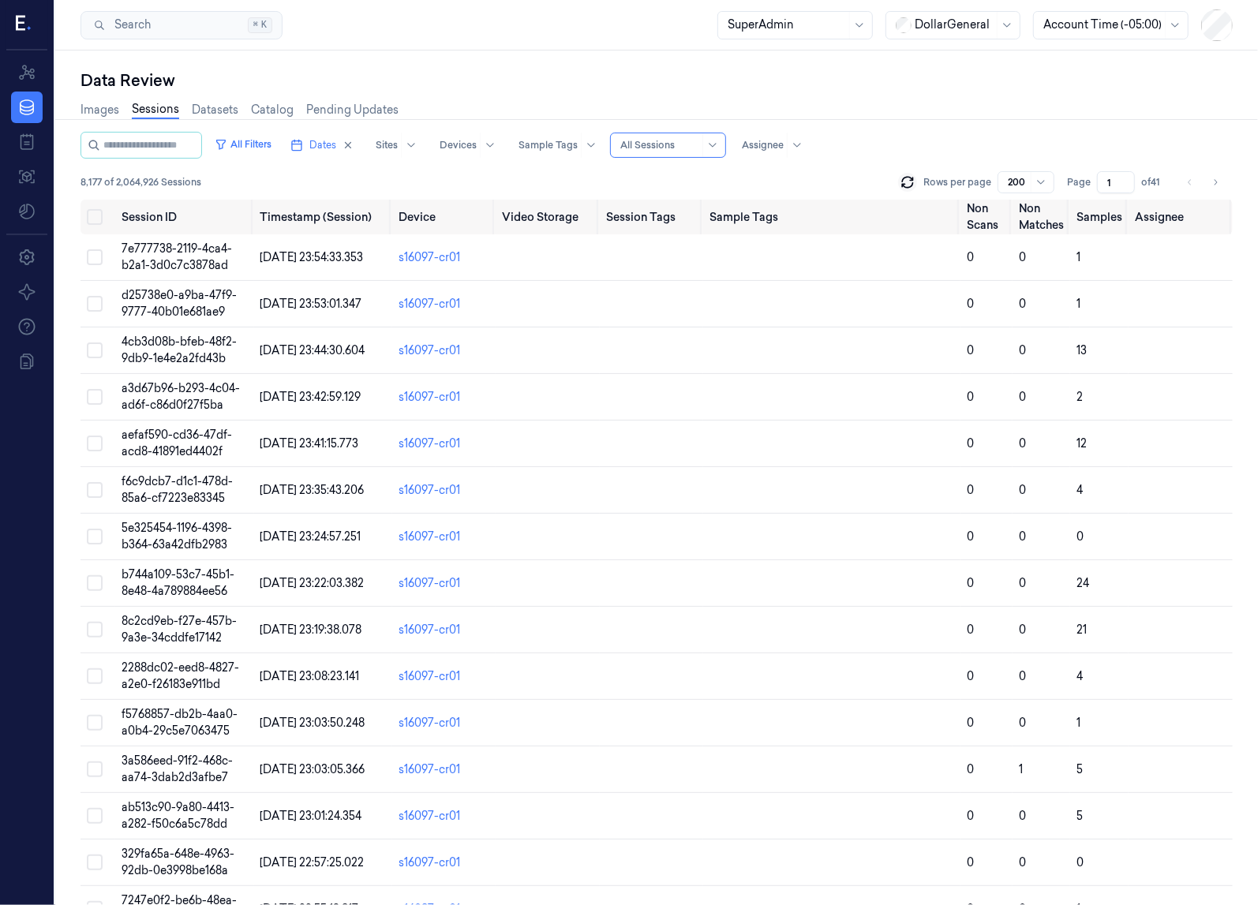
click at [932, 24] on div at bounding box center [953, 25] width 79 height 17
click at [932, 114] on div "GiantEagle" at bounding box center [937, 111] width 81 height 17
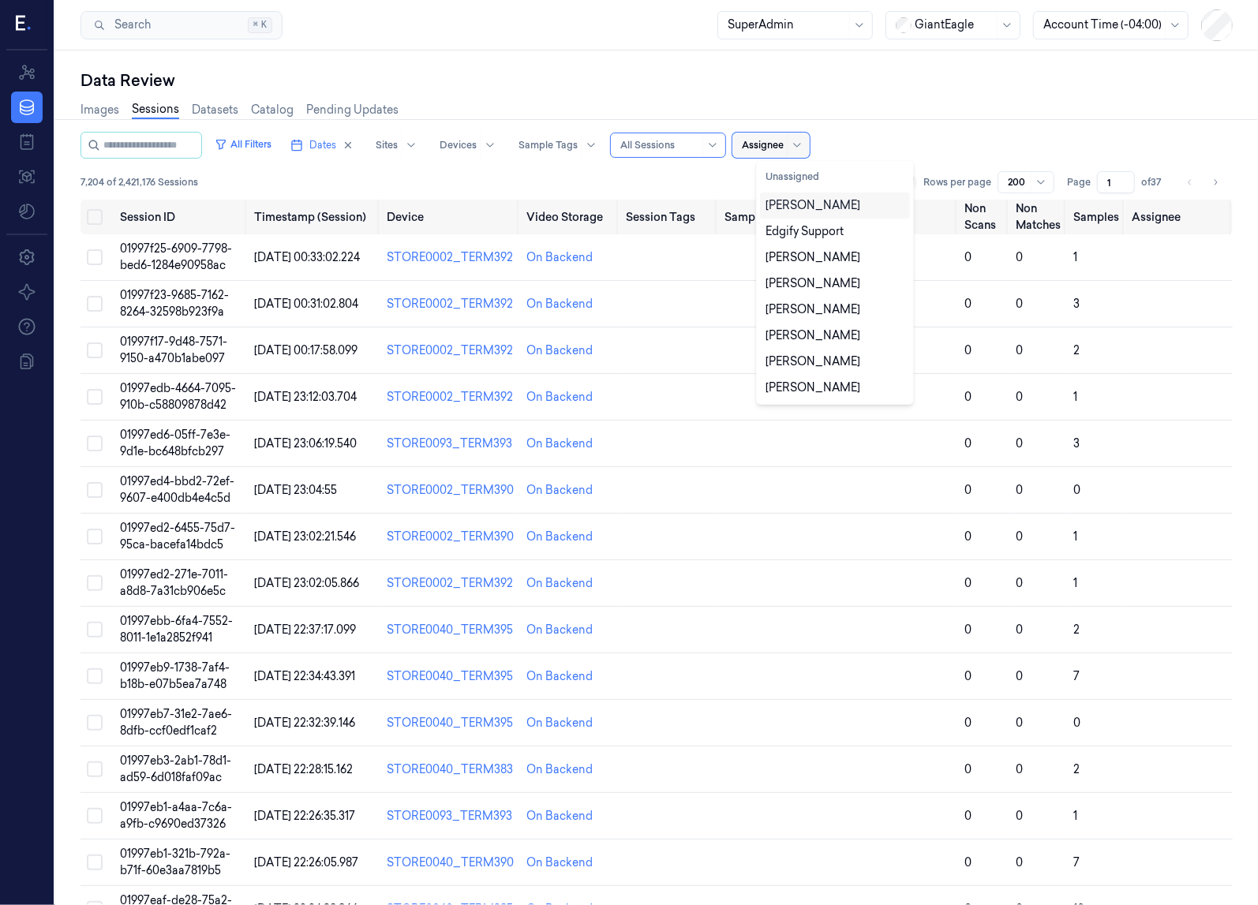
click at [783, 140] on div at bounding box center [763, 145] width 42 height 14
click at [796, 180] on button "Unassigned" at bounding box center [835, 176] width 150 height 25
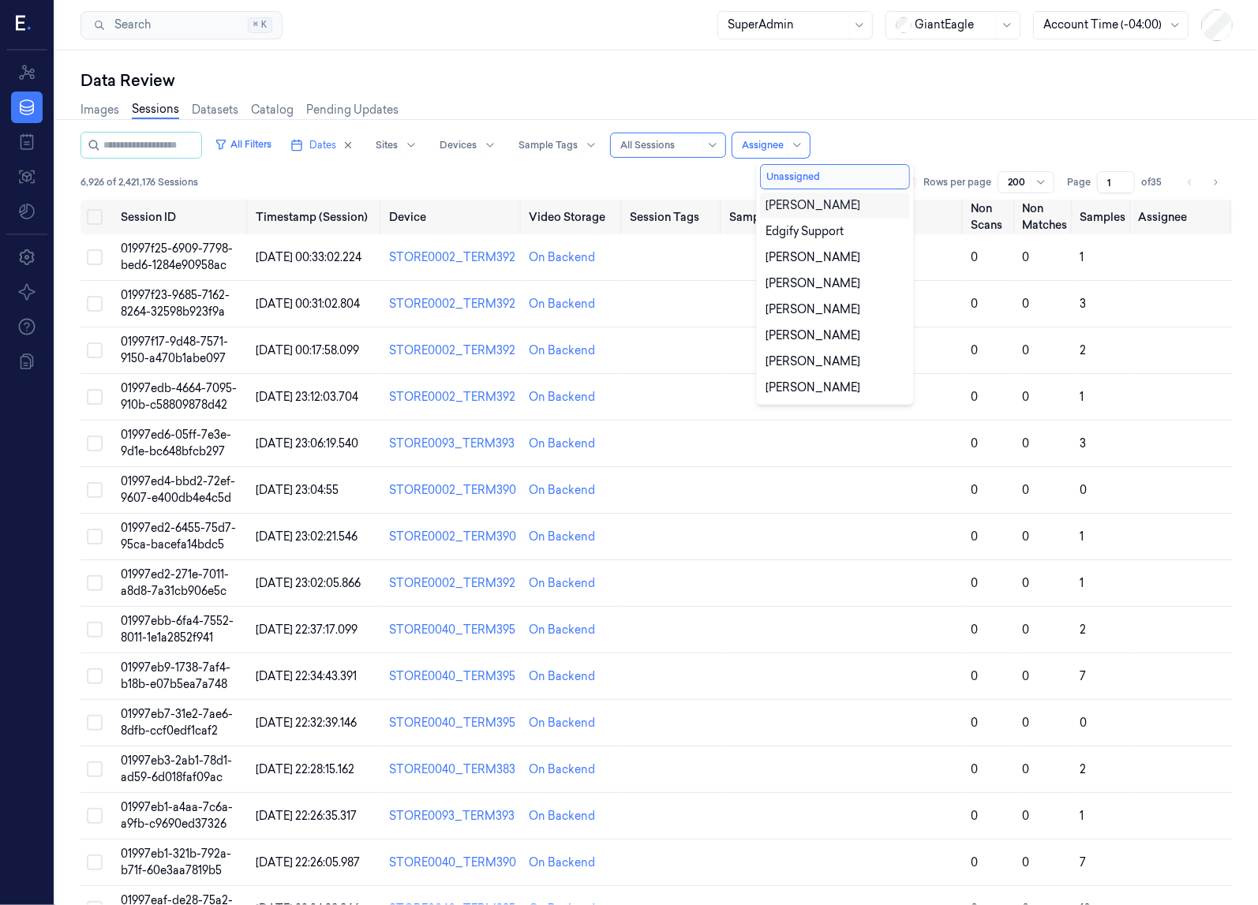
click at [677, 183] on div "6,926 of 2,421,176 Sessions Rows per page 200 Page 1 of 35" at bounding box center [656, 182] width 1152 height 22
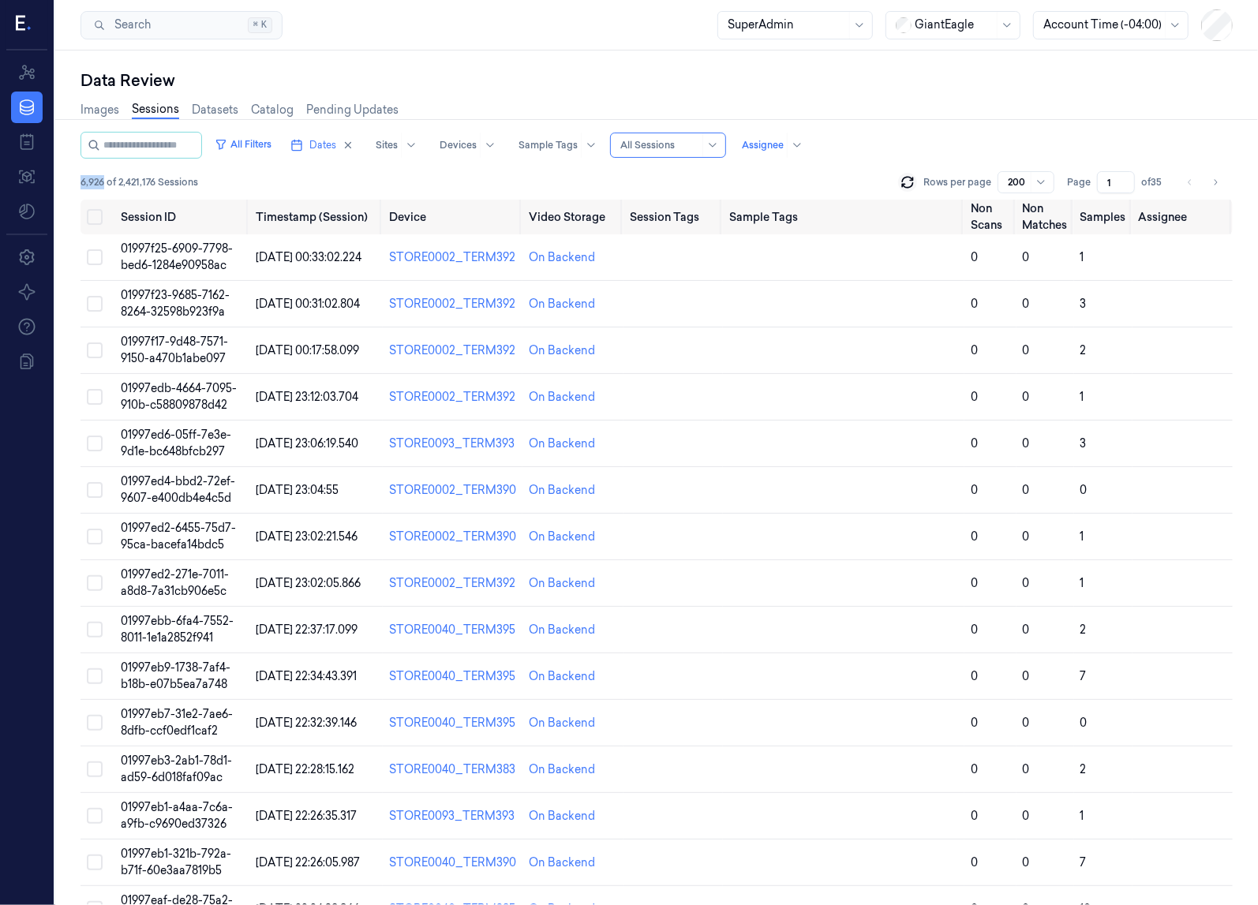
drag, startPoint x: 75, startPoint y: 180, endPoint x: 105, endPoint y: 183, distance: 30.1
click at [105, 183] on div "Data Review Images Sessions Datasets Catalog Pending Updates All Filters Dates …" at bounding box center [656, 477] width 1202 height 854
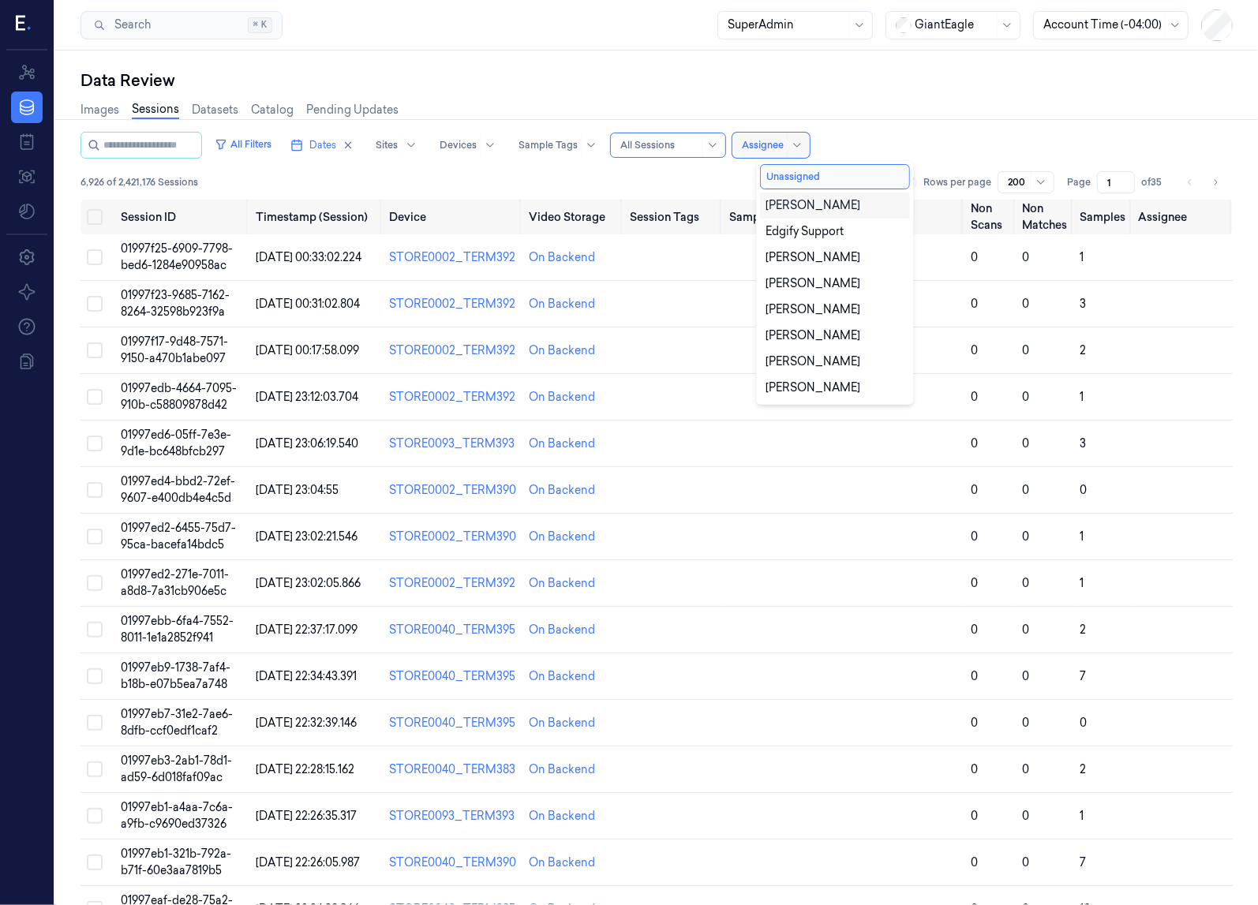
click at [776, 140] on div at bounding box center [763, 145] width 42 height 14
click at [789, 174] on button "Unassigned" at bounding box center [835, 176] width 150 height 25
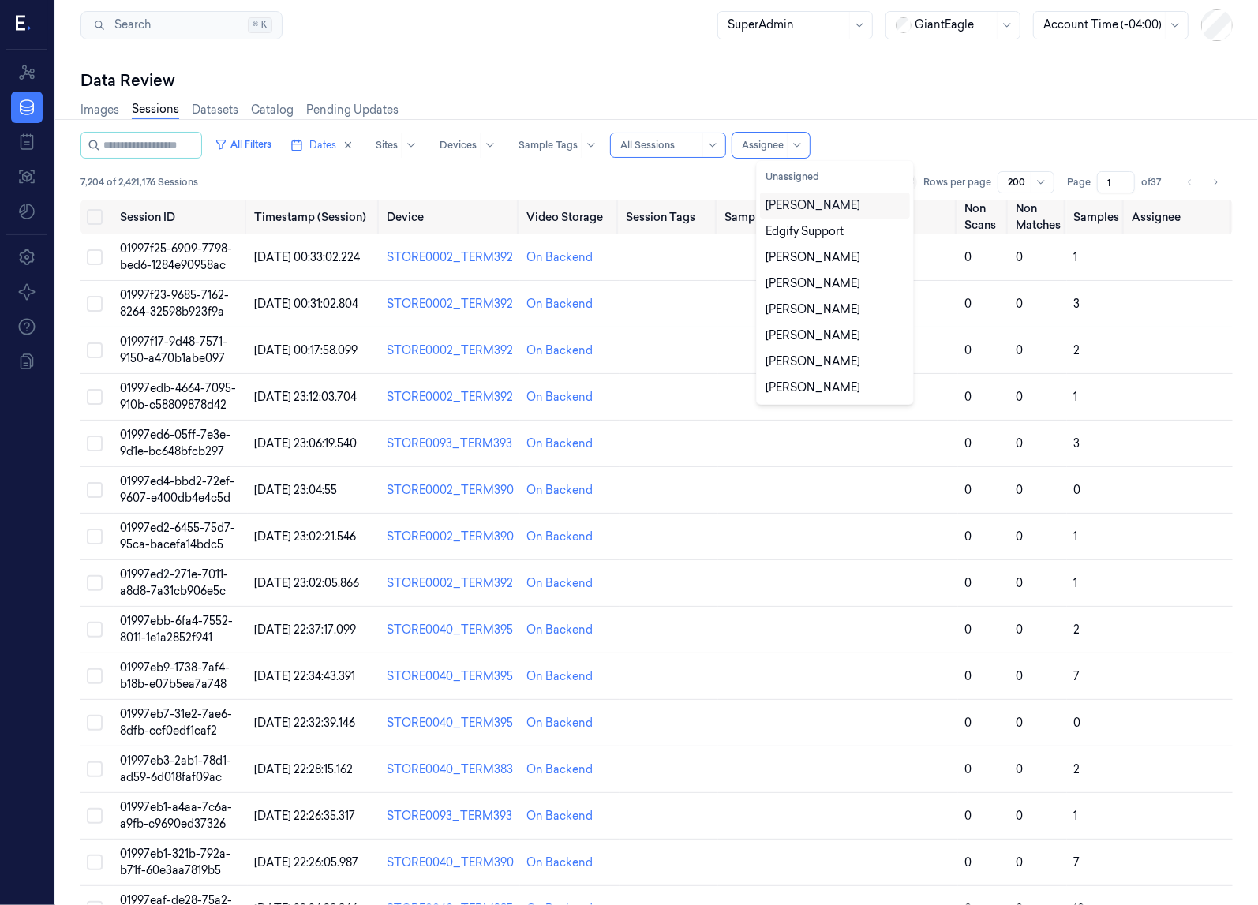
click at [675, 159] on div "All Filters Dates Sites Devices Sample Tags Alert Type All Sessions 11 results …" at bounding box center [656, 166] width 1152 height 68
click at [783, 145] on div at bounding box center [763, 145] width 42 height 14
click at [805, 219] on div "Edgify Support" at bounding box center [835, 232] width 150 height 26
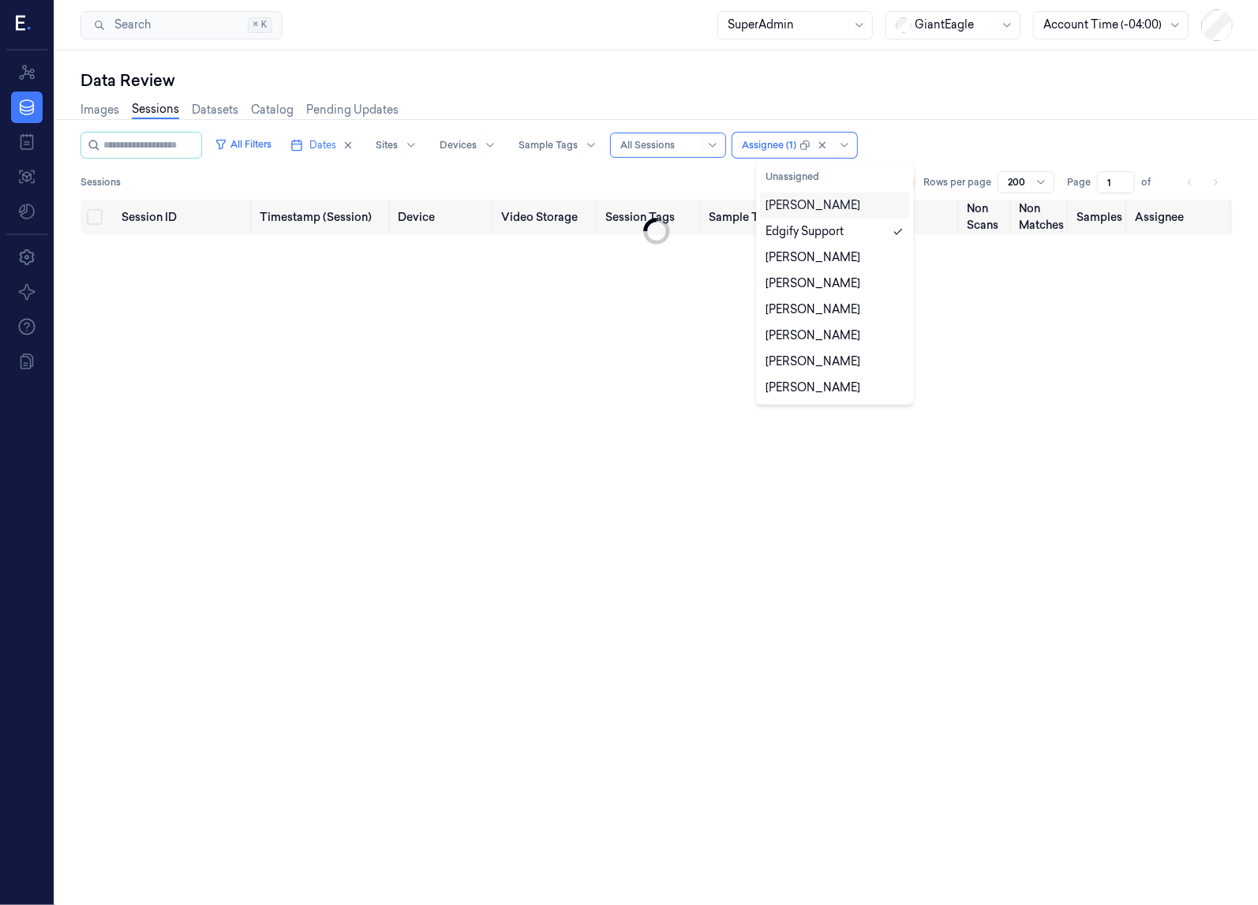
click at [804, 204] on div "[PERSON_NAME]" at bounding box center [813, 205] width 95 height 17
click at [805, 245] on div "Zach Demo" at bounding box center [835, 258] width 150 height 26
click at [810, 293] on div "Amelia Kennedy" at bounding box center [835, 284] width 150 height 26
click at [815, 321] on div "Adam Lindsay" at bounding box center [835, 310] width 150 height 26
click at [820, 342] on div "Brandon Cummings" at bounding box center [813, 335] width 95 height 17
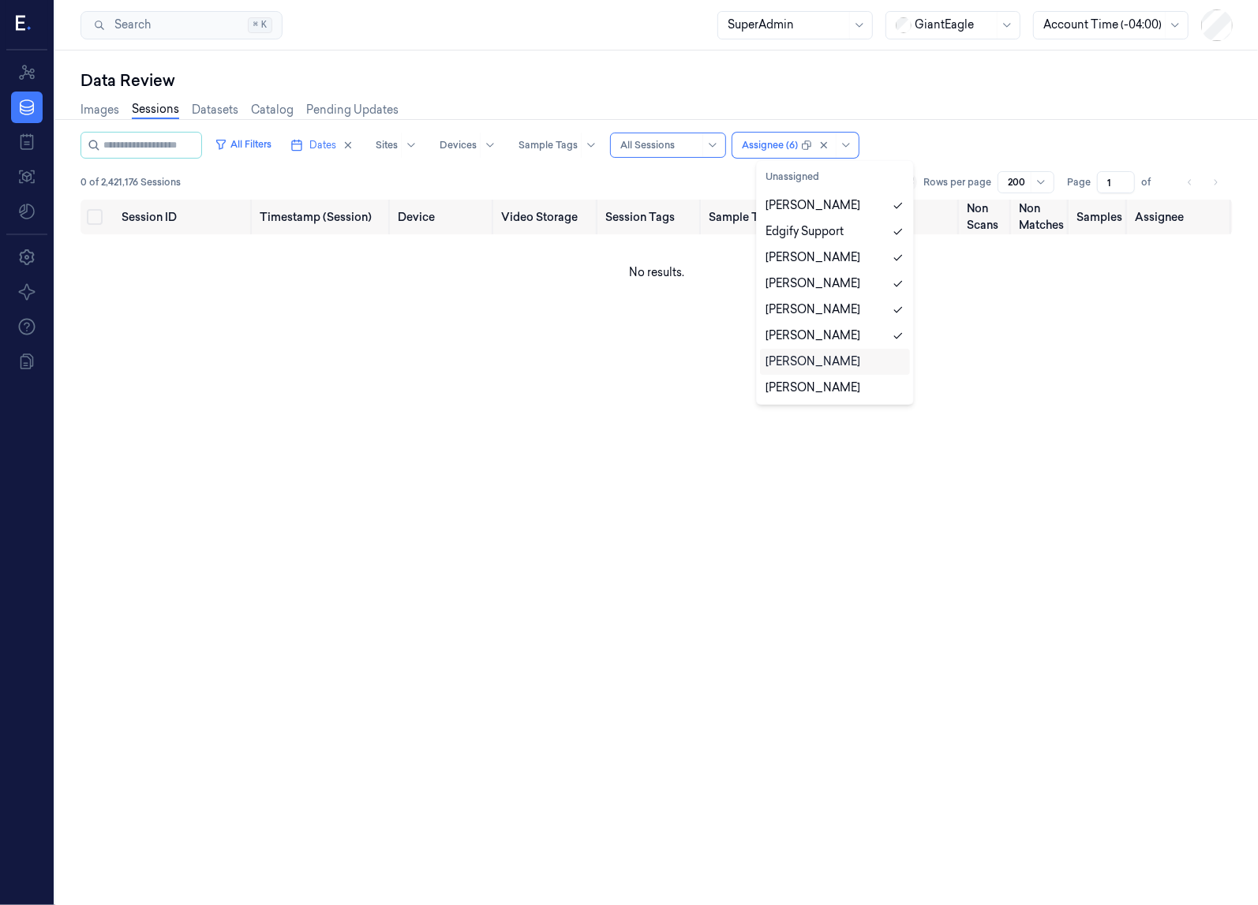
click at [830, 365] on div "Bhushan Sonawane" at bounding box center [813, 361] width 95 height 17
click at [834, 312] on div "Erin Dziengel" at bounding box center [834, 310] width 137 height 17
click at [831, 341] on div "Trix Farrar" at bounding box center [834, 336] width 137 height 17
click at [831, 363] on div "Joey Burks" at bounding box center [834, 362] width 137 height 17
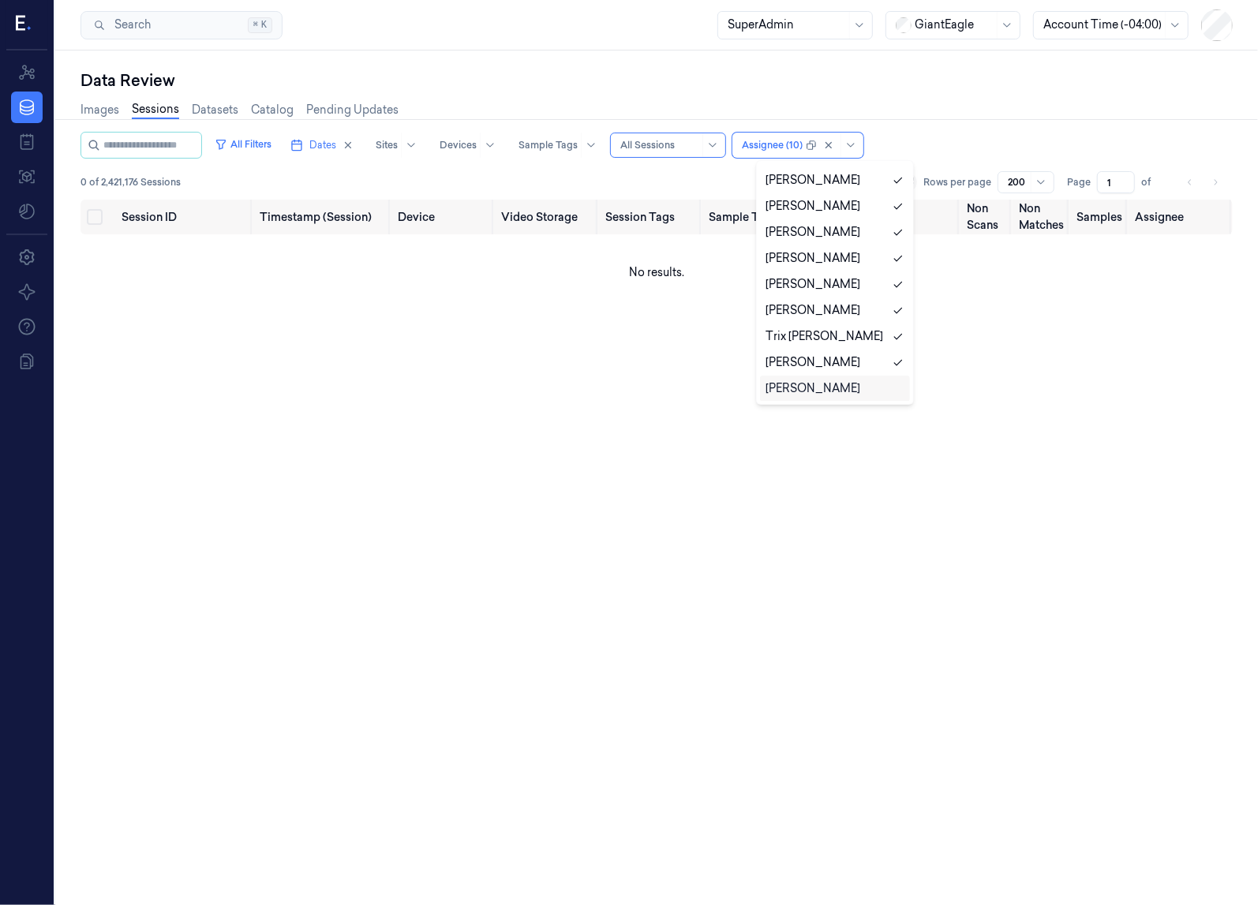
click at [833, 380] on div "Kenny Bailey" at bounding box center [834, 388] width 137 height 17
click at [640, 177] on div "0 of 2,421,176 Sessions Rows per page 200 Page 1 of" at bounding box center [656, 182] width 1152 height 22
click at [800, 143] on div at bounding box center [771, 145] width 58 height 14
click at [740, 171] on div "0 of 2,421,176 Sessions Rows per page 200 Page 1 of" at bounding box center [656, 182] width 1152 height 22
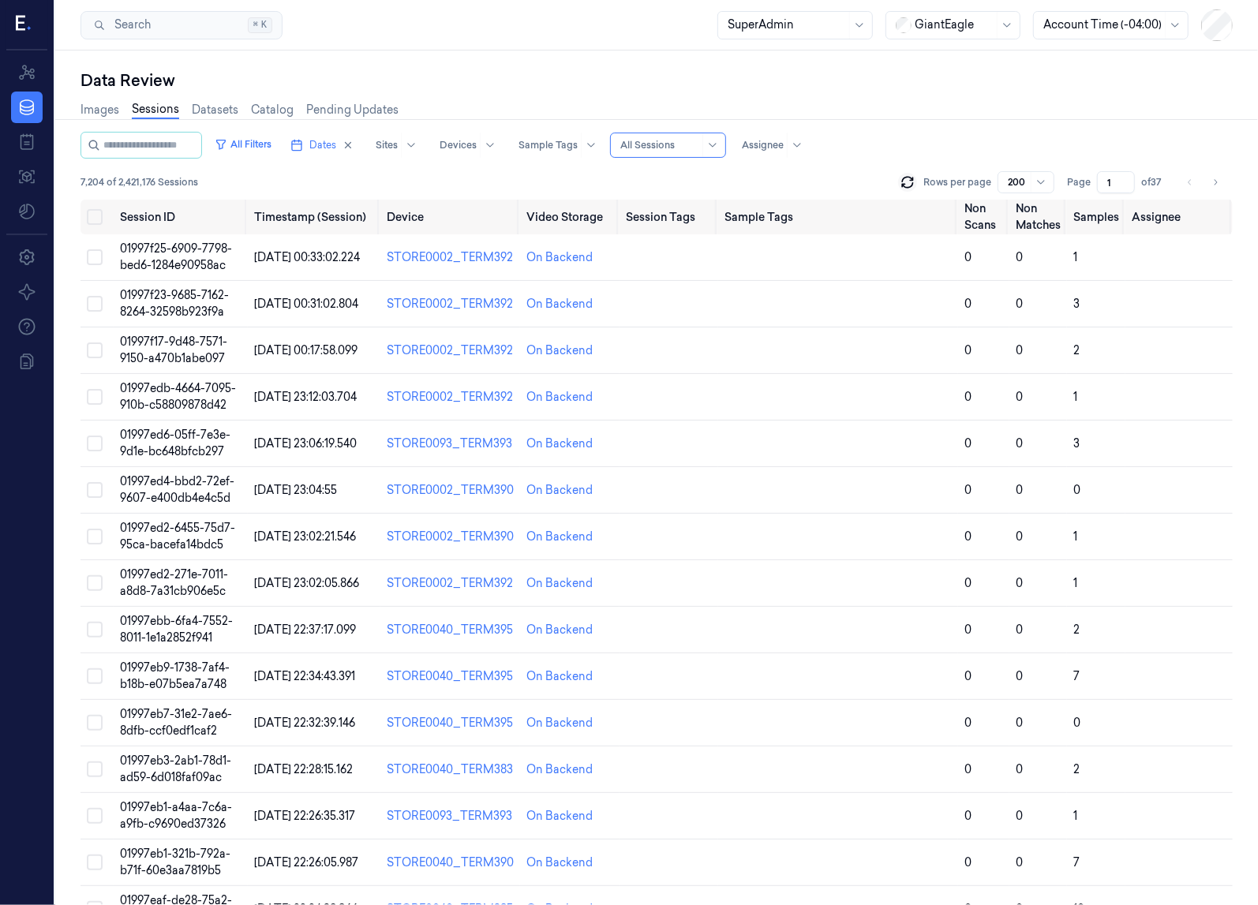
click at [634, 180] on div "7,204 of 2,421,176 Sessions Rows per page 200 Page 1 of 37" at bounding box center [656, 182] width 1152 height 22
click at [278, 139] on button "All Filters" at bounding box center [242, 144] width 69 height 25
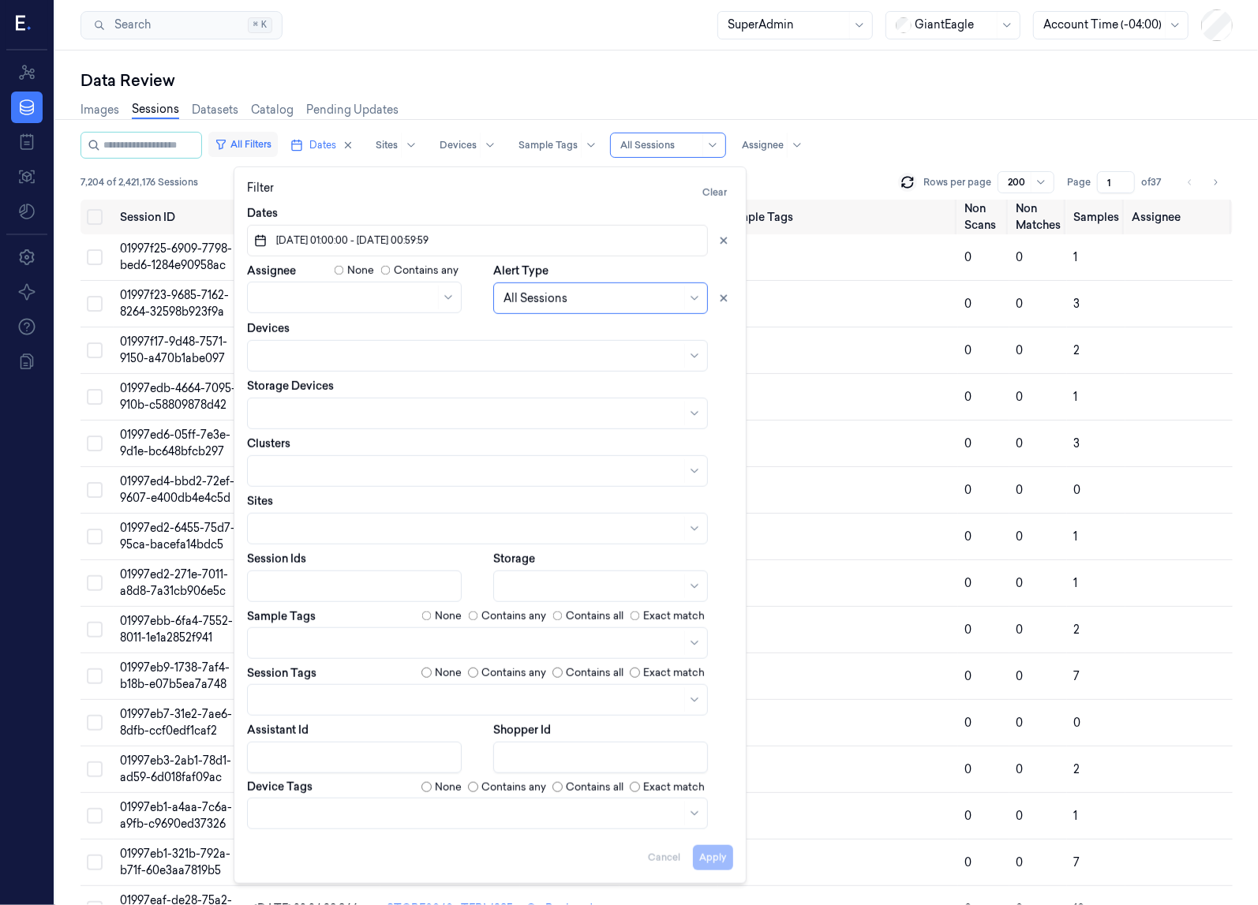
click at [278, 139] on button "All Filters" at bounding box center [242, 144] width 69 height 25
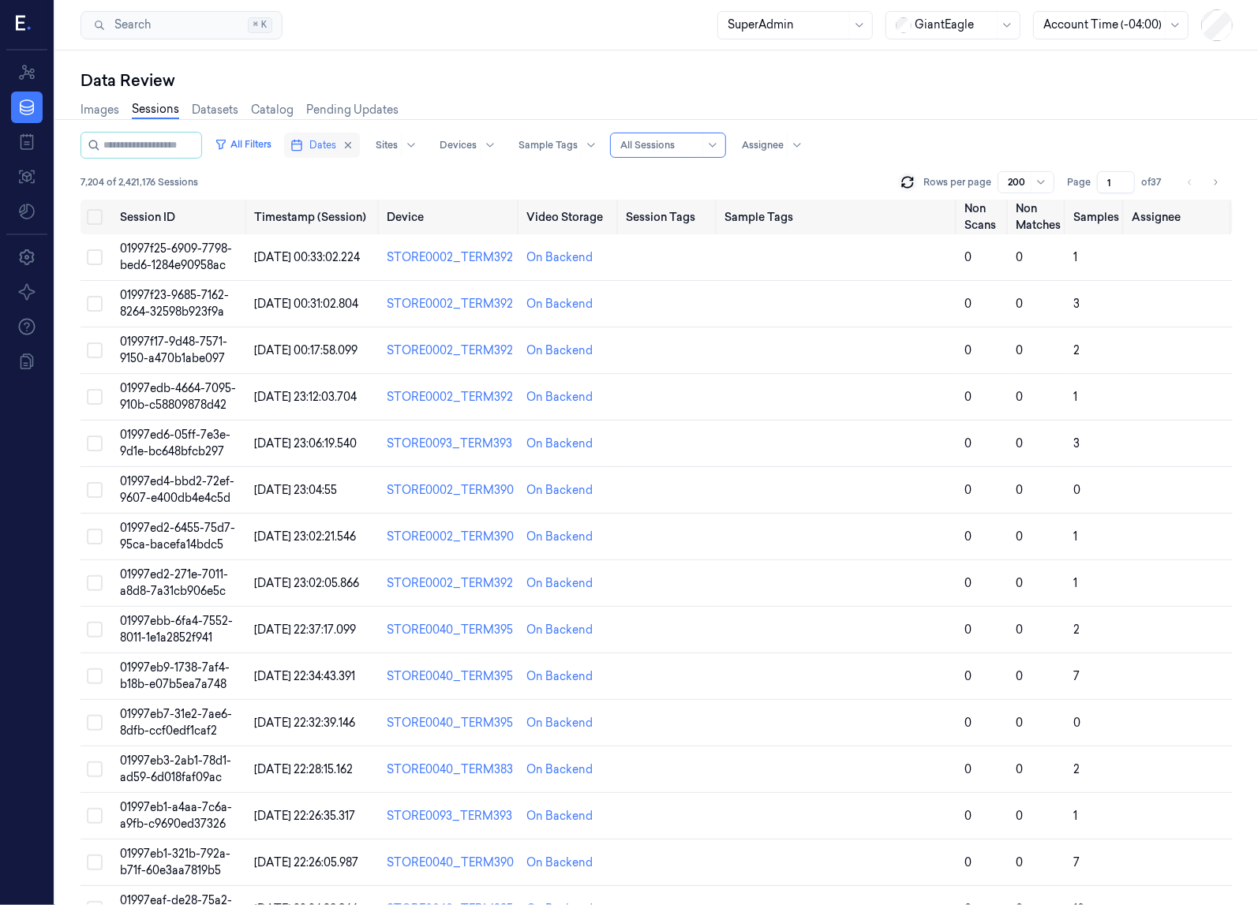
click at [330, 140] on button "Dates" at bounding box center [322, 145] width 76 height 25
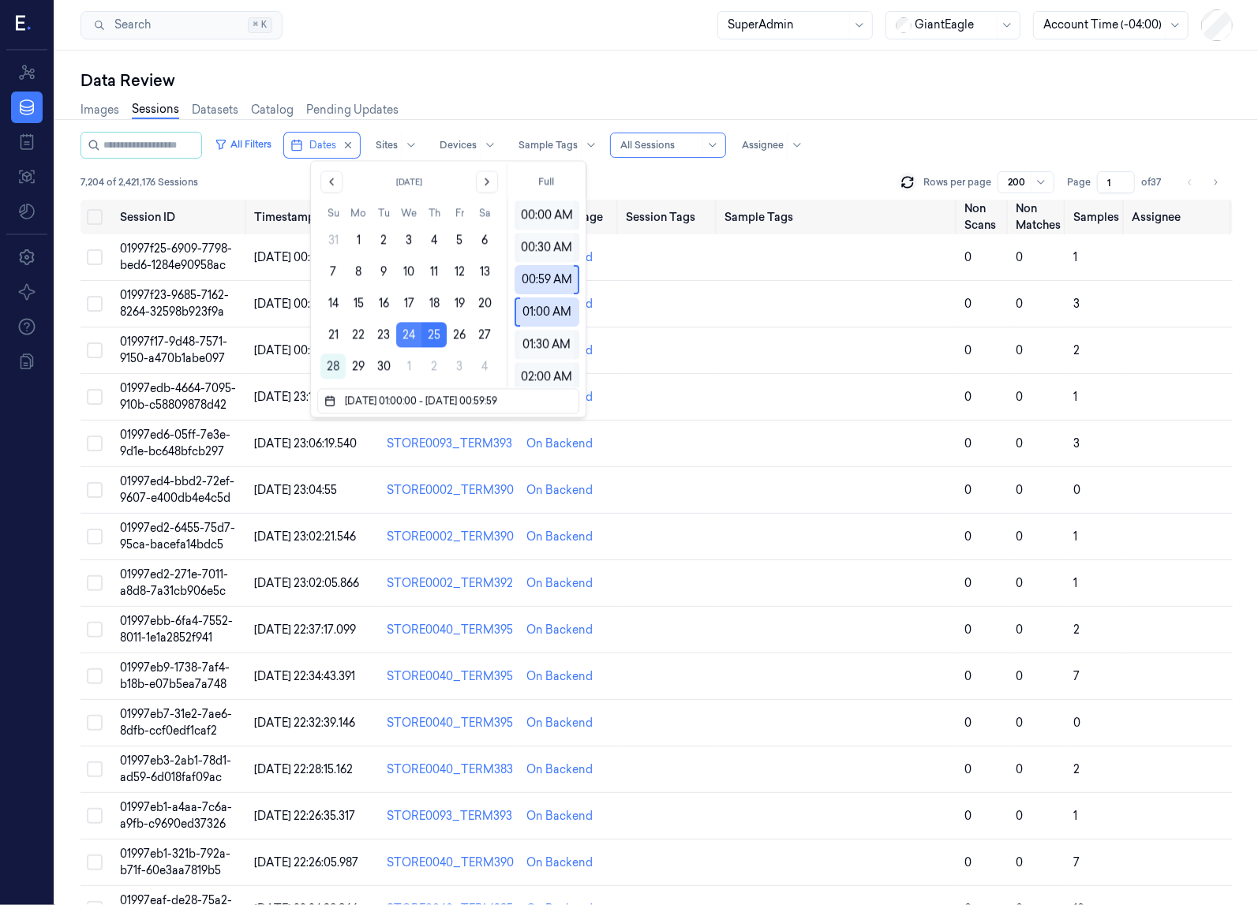
click at [412, 331] on button "24" at bounding box center [408, 334] width 25 height 25
type input "24/09/2025 01:00:00 - 24/09/2025 00:59:00"
click at [412, 331] on button "24" at bounding box center [408, 334] width 25 height 25
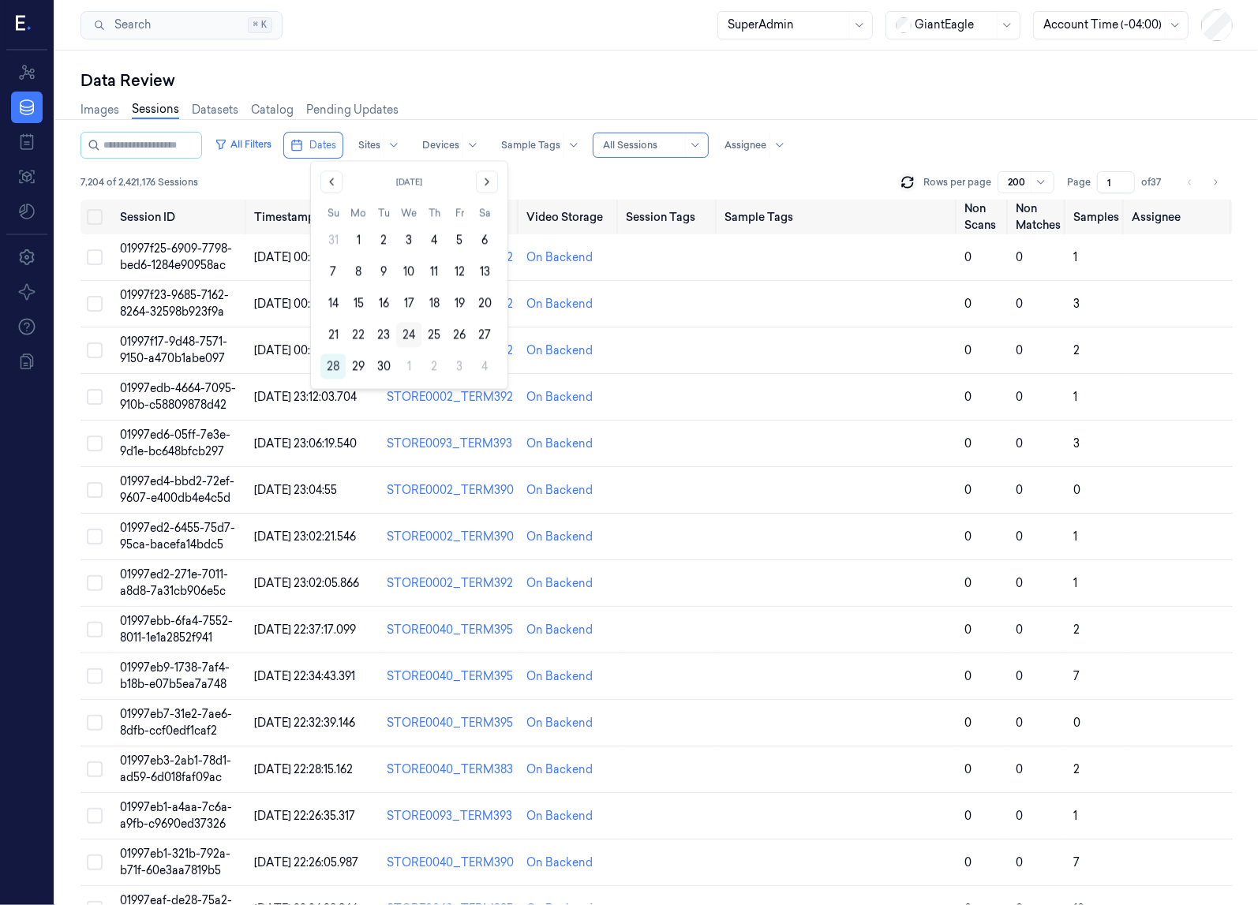
click at [409, 328] on button "24" at bounding box center [408, 334] width 25 height 25
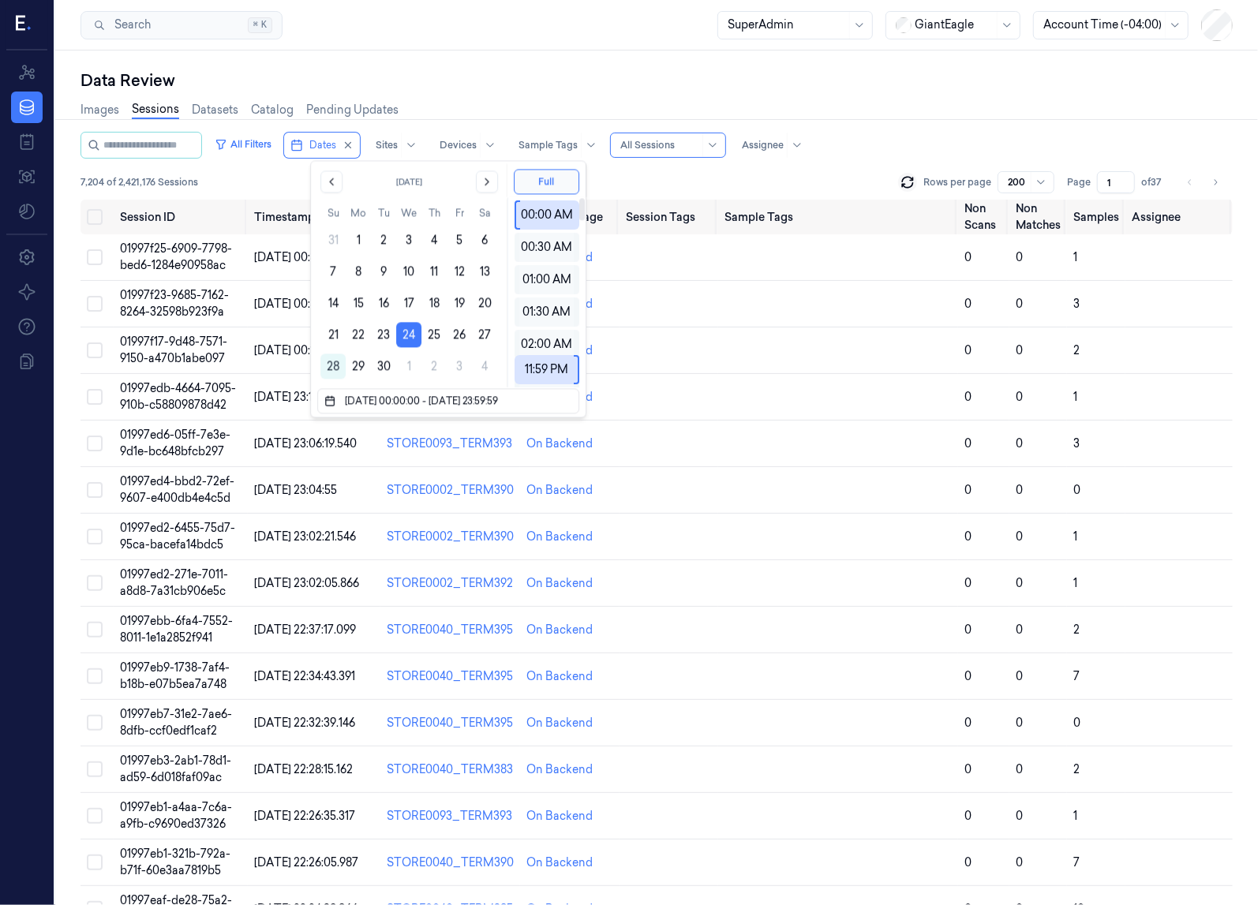
click at [989, 99] on div "Images Sessions Datasets Catalog Pending Updates" at bounding box center [656, 112] width 1152 height 40
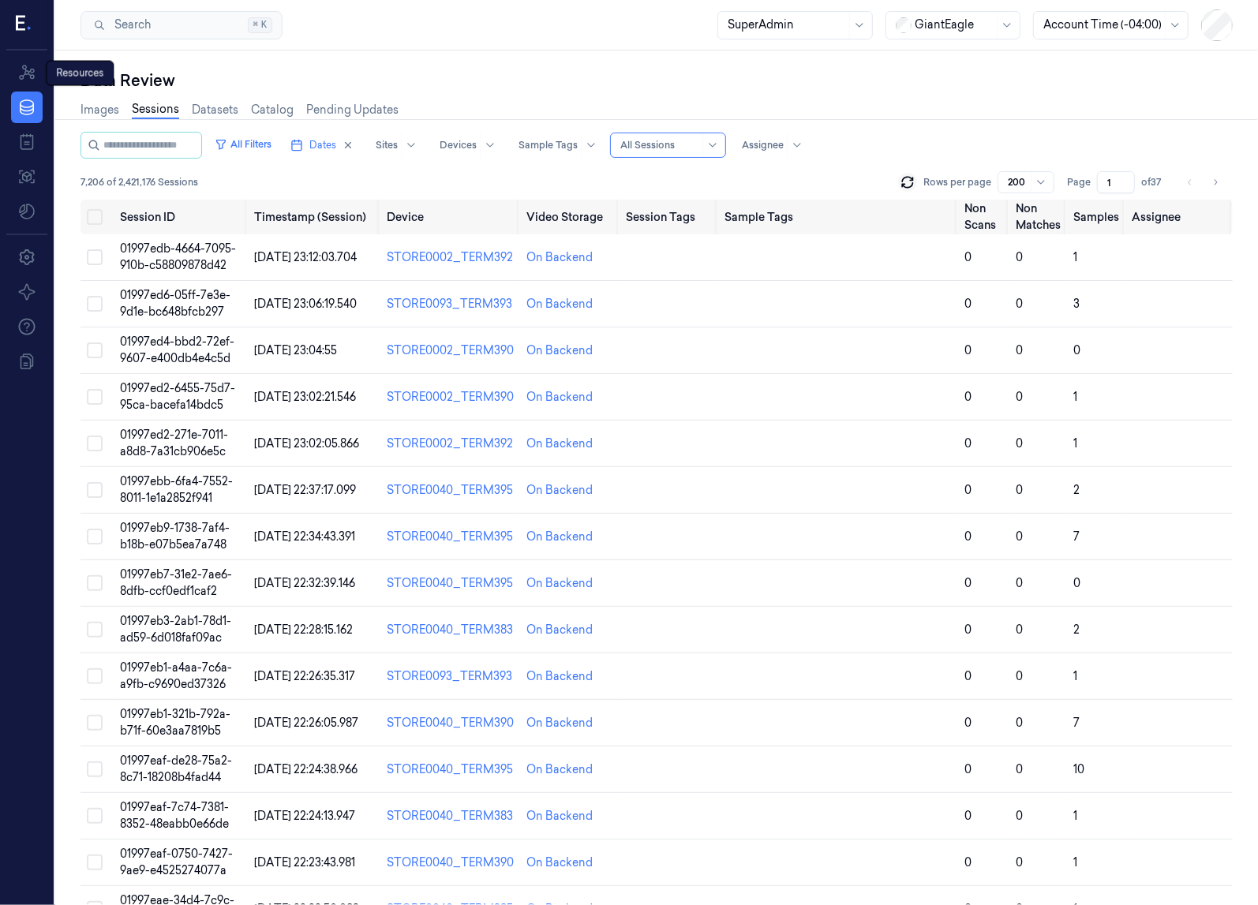
click at [30, 38] on div at bounding box center [26, 25] width 41 height 50
